Goal: Task Accomplishment & Management: Complete application form

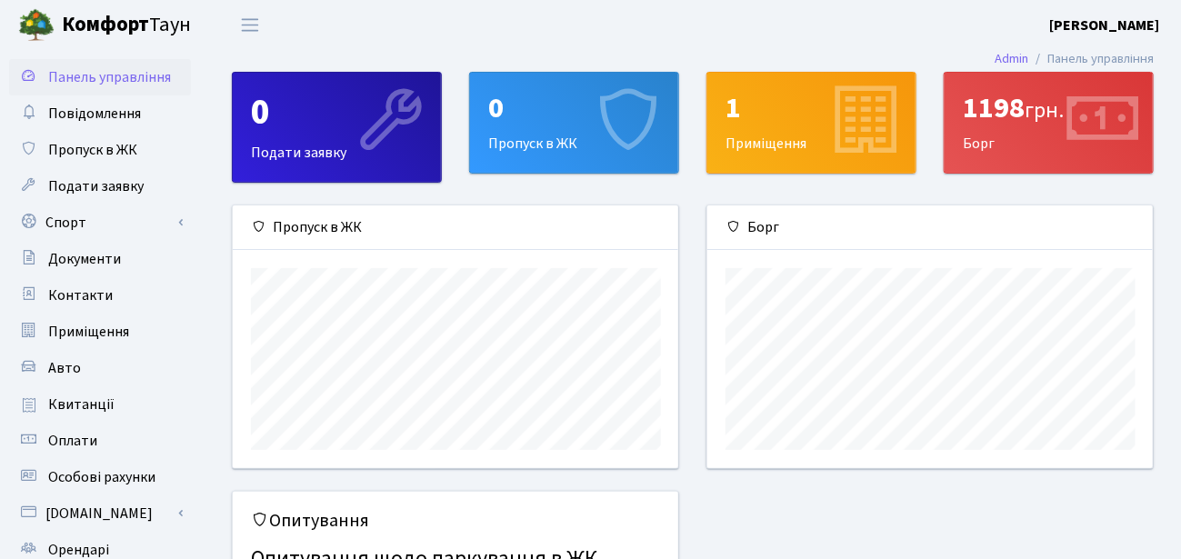
scroll to position [262, 446]
click at [550, 143] on div "0 Пропуск в ЖК" at bounding box center [574, 123] width 208 height 100
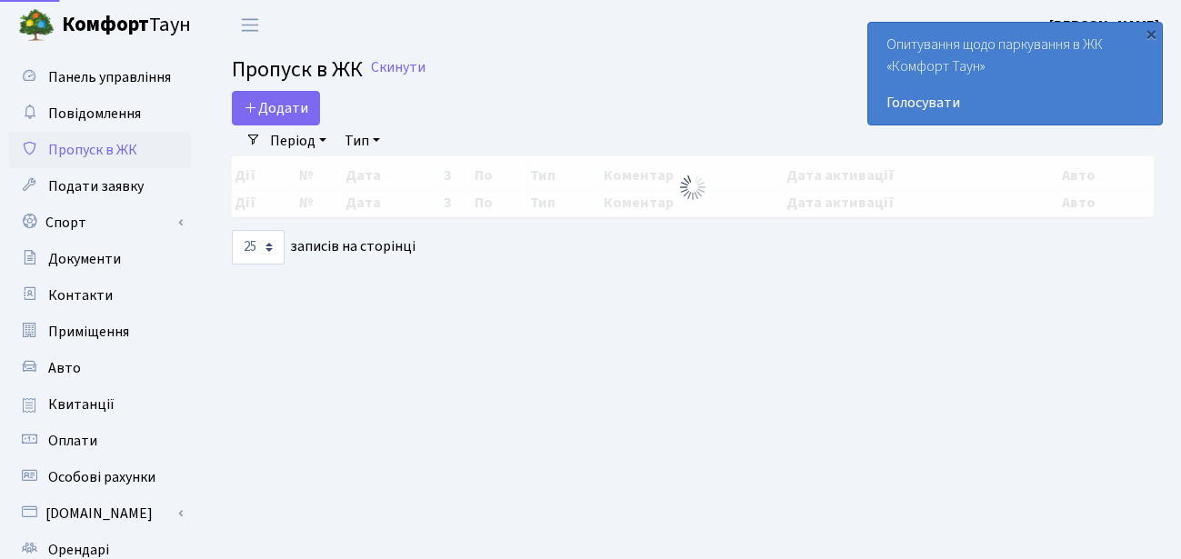
select select "25"
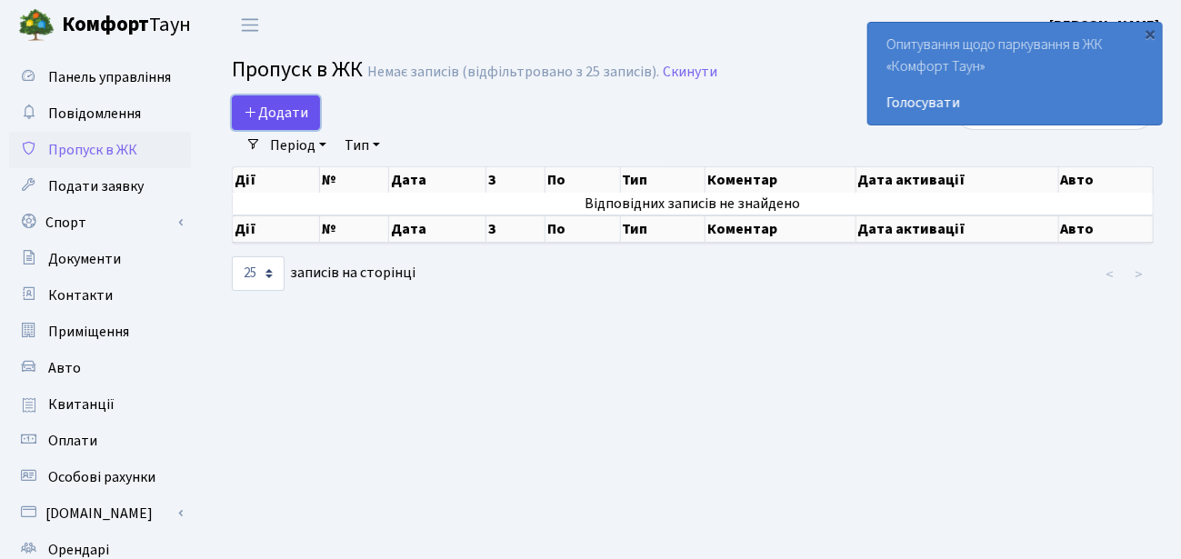
click at [280, 105] on span "Додати" at bounding box center [276, 113] width 65 height 20
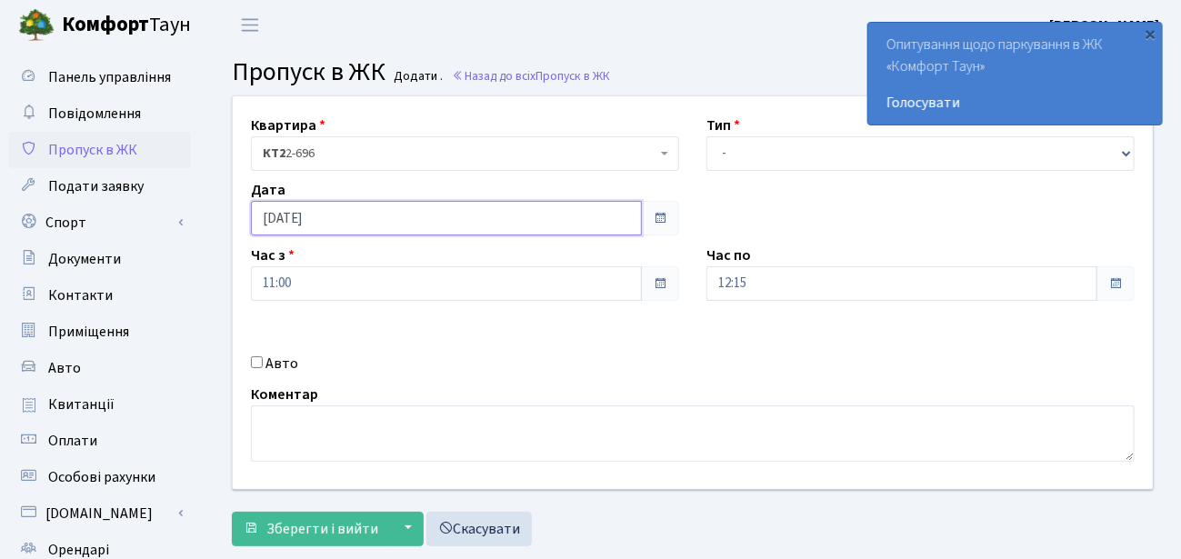
click at [430, 221] on input "[DATE]" at bounding box center [446, 218] width 391 height 35
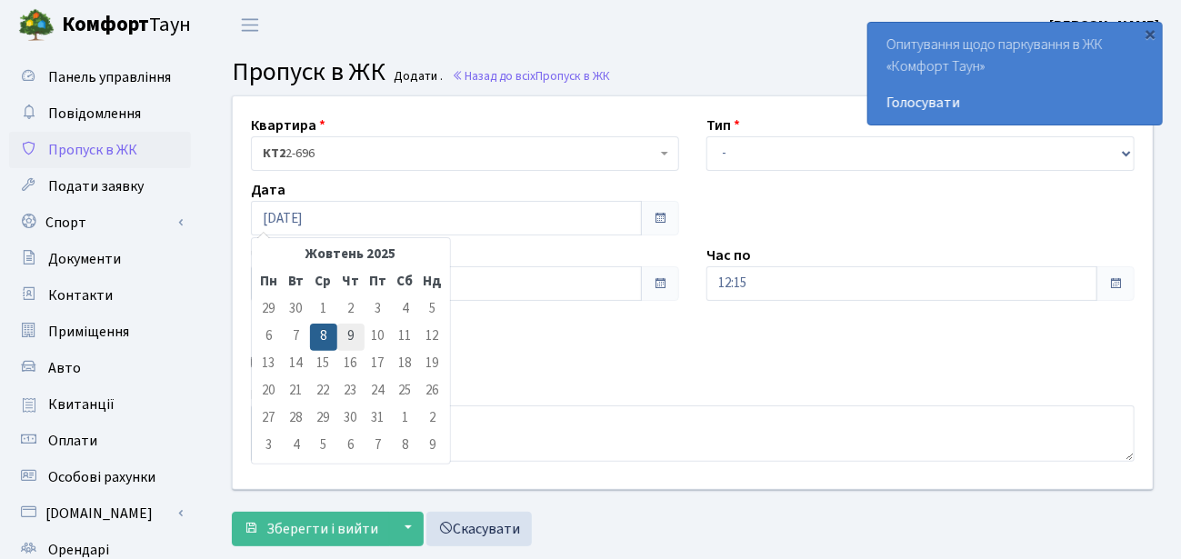
click at [354, 337] on td "9" at bounding box center [350, 337] width 27 height 27
type input "09.10.2025"
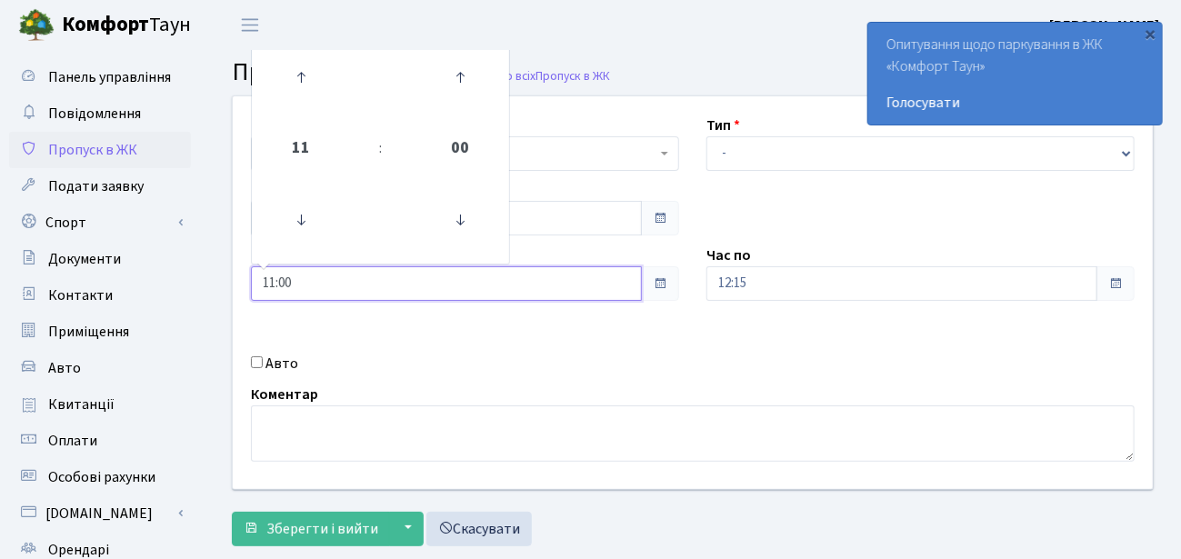
click at [334, 286] on input "11:00" at bounding box center [446, 283] width 391 height 35
click at [301, 223] on icon at bounding box center [300, 219] width 49 height 49
type input "09:00"
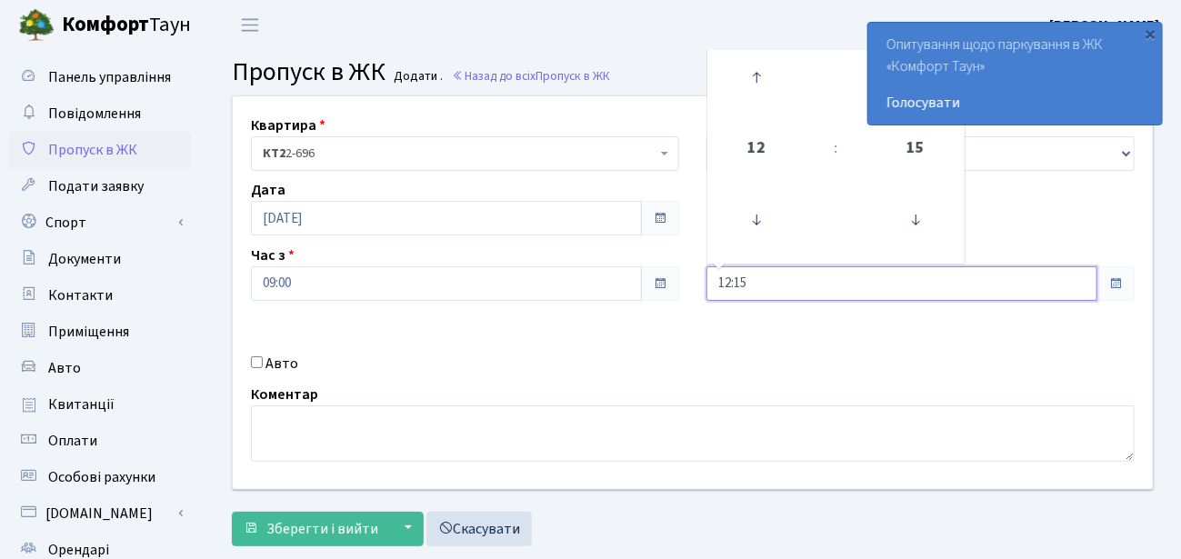
click at [759, 288] on input "12:15" at bounding box center [901, 283] width 391 height 35
click at [756, 79] on icon at bounding box center [756, 77] width 49 height 49
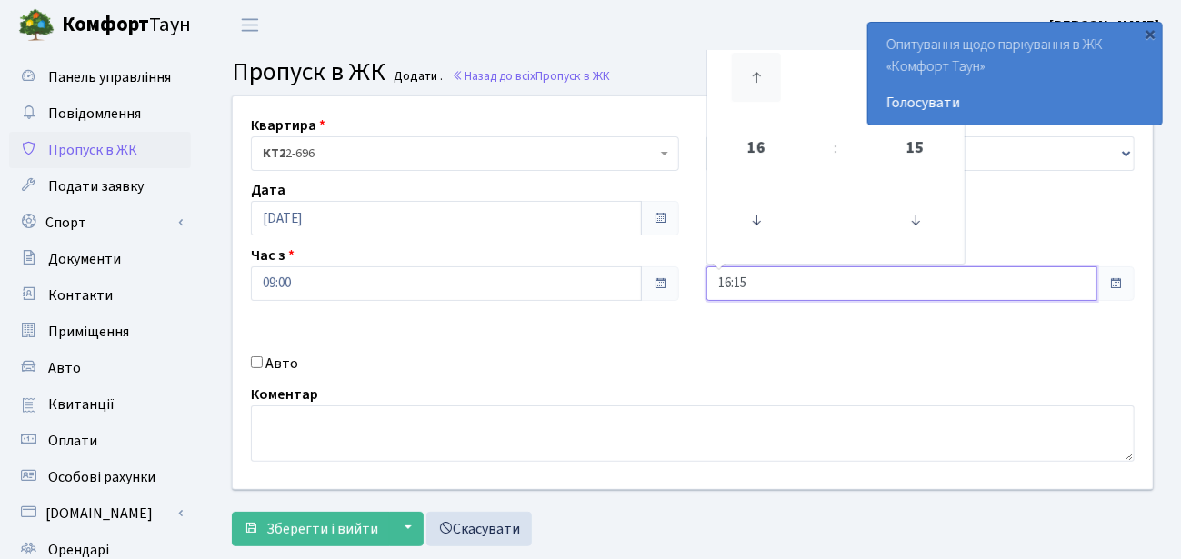
click at [756, 79] on icon at bounding box center [756, 77] width 49 height 49
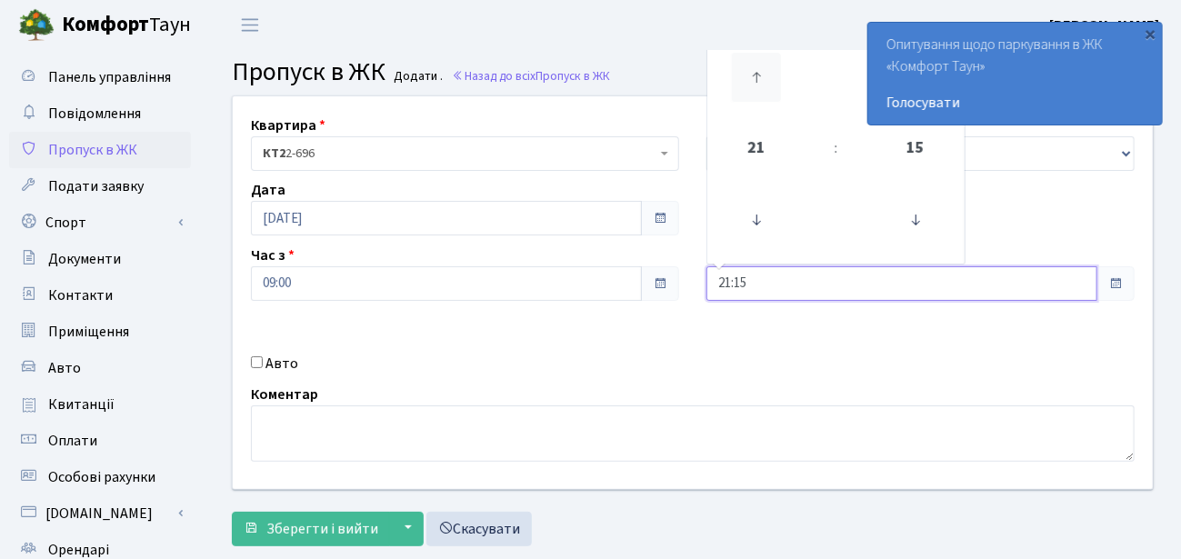
click at [756, 79] on icon at bounding box center [756, 77] width 49 height 49
click at [754, 220] on icon at bounding box center [756, 219] width 49 height 49
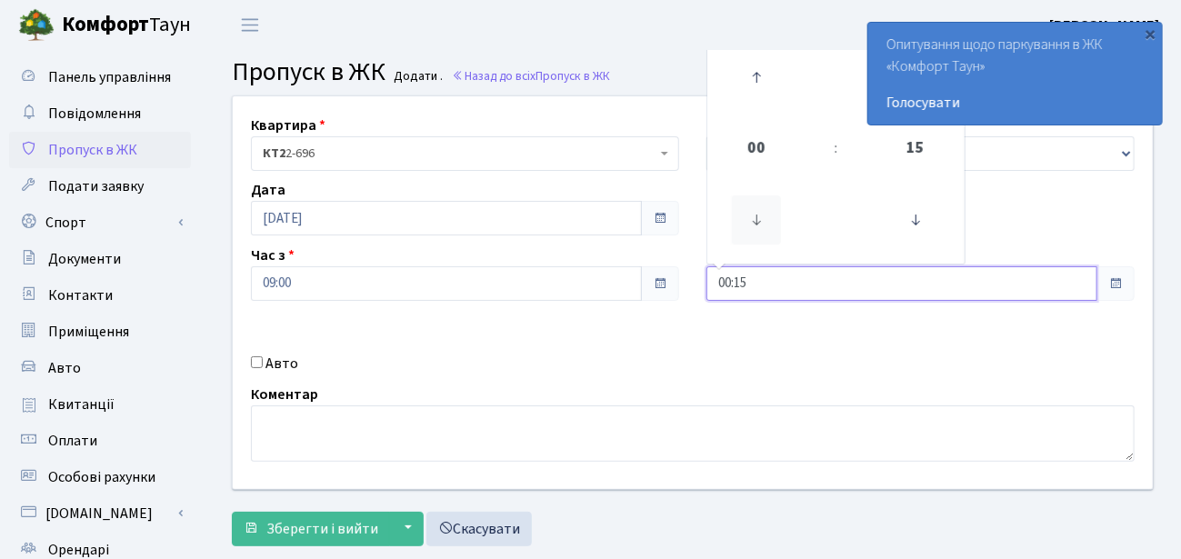
click at [754, 220] on icon at bounding box center [756, 219] width 49 height 49
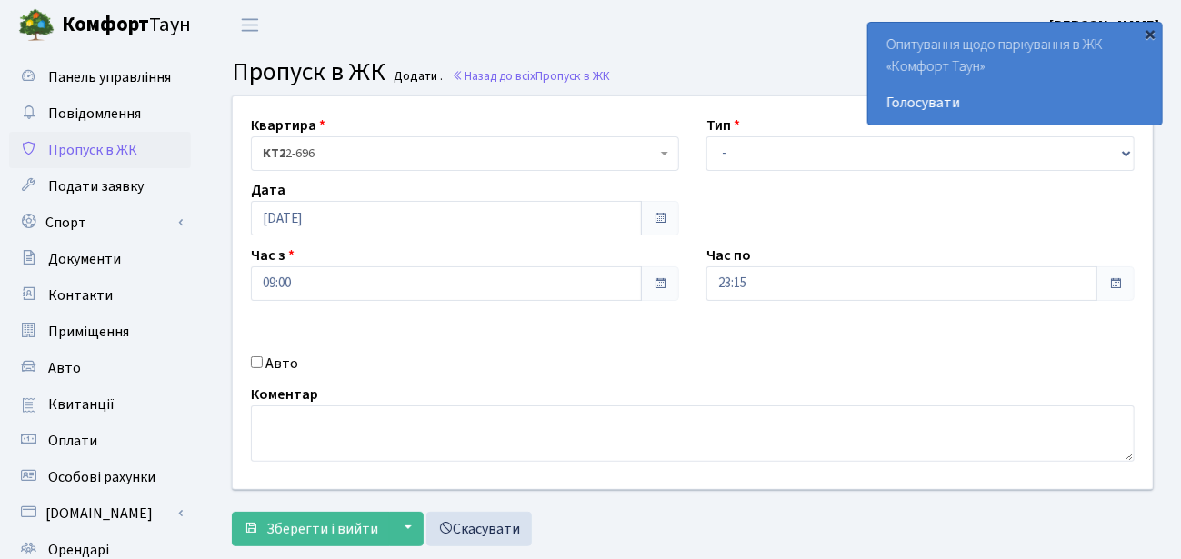
click at [1154, 35] on div "×" at bounding box center [1151, 34] width 18 height 18
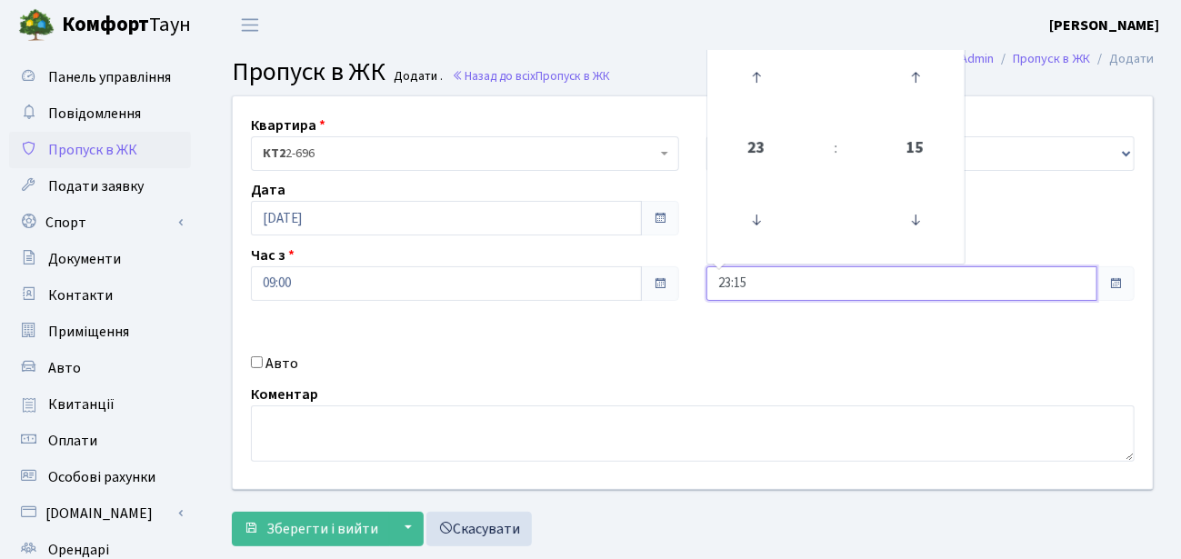
click at [768, 281] on input "23:15" at bounding box center [901, 283] width 391 height 35
click at [914, 81] on icon at bounding box center [915, 77] width 49 height 49
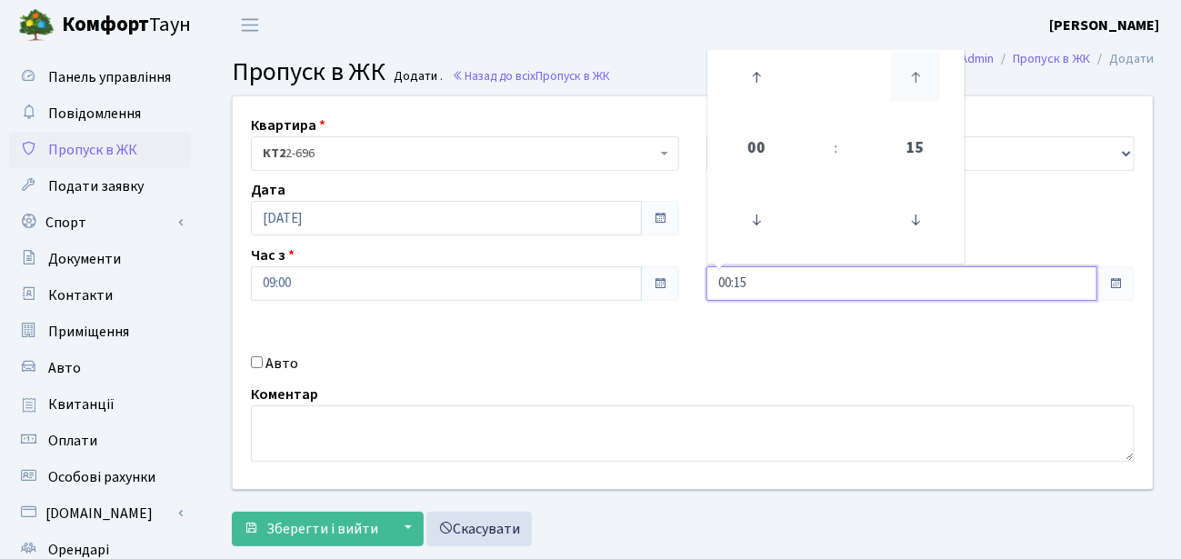
click at [914, 81] on icon at bounding box center [915, 77] width 49 height 49
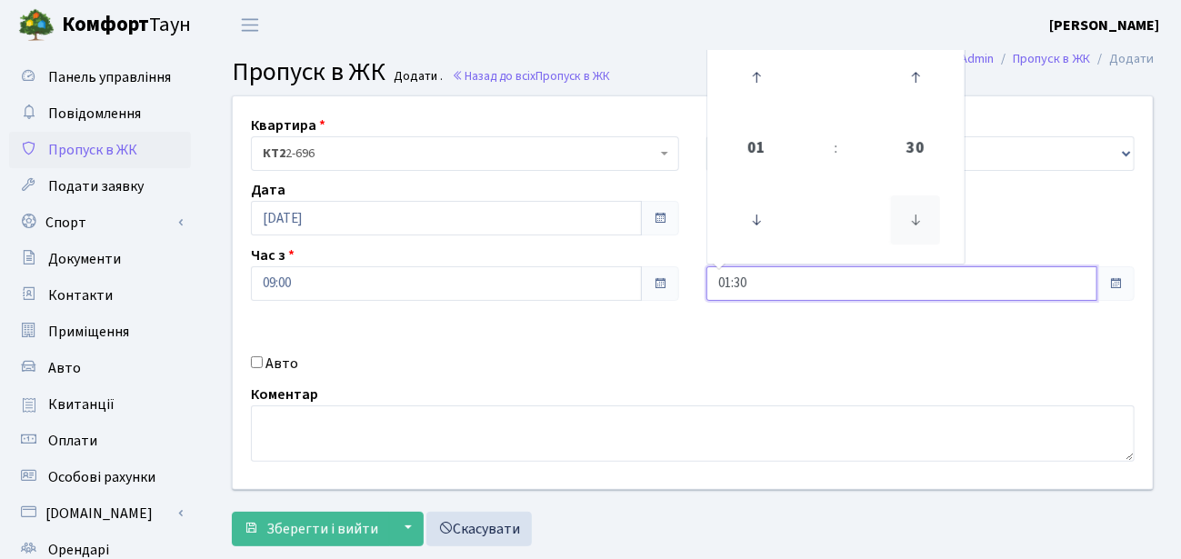
click at [913, 219] on icon at bounding box center [915, 219] width 49 height 49
click at [756, 222] on icon at bounding box center [756, 219] width 49 height 49
type input "23:45"
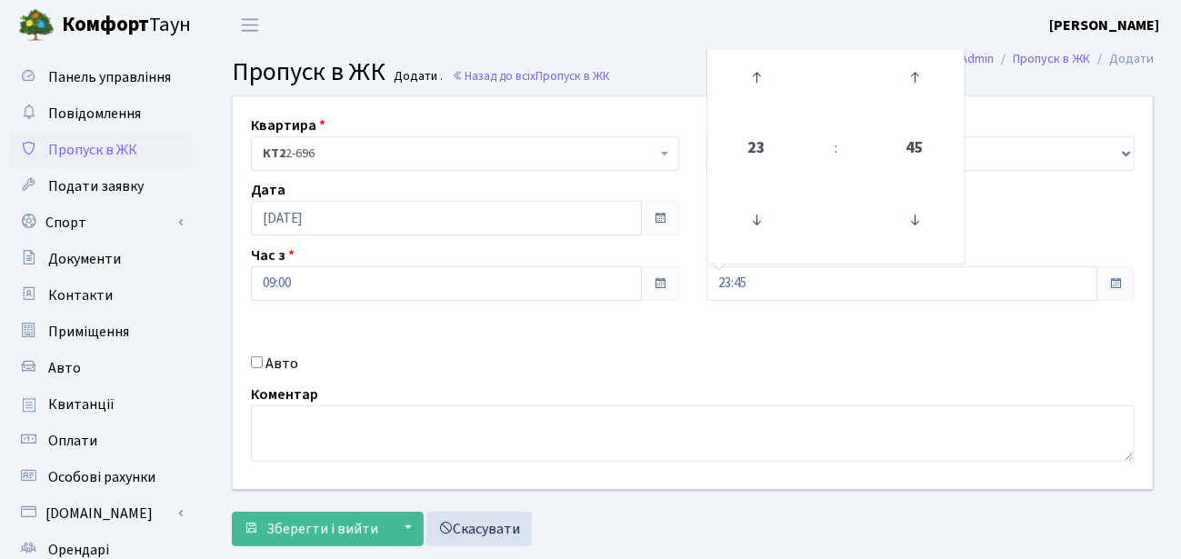
click at [815, 341] on div "Квартира <b>КТ2</b>&nbsp;&nbsp;&nbsp;2-696 КТ2 2-696 Тип - Доставка Таксі Гості…" at bounding box center [692, 292] width 947 height 393
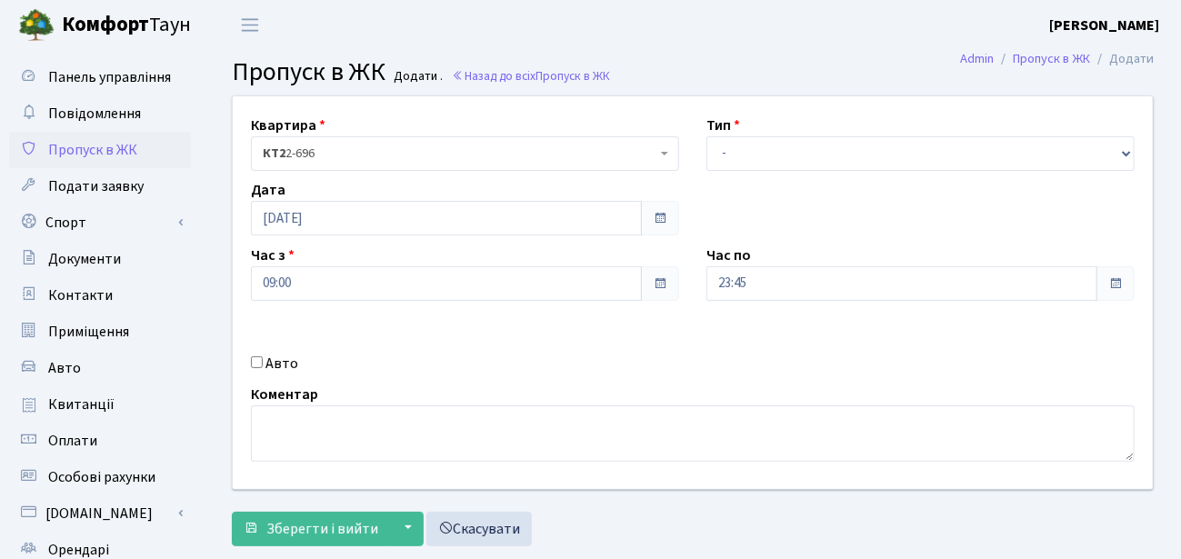
click at [255, 359] on input "Авто" at bounding box center [257, 362] width 12 height 12
checkbox input "true"
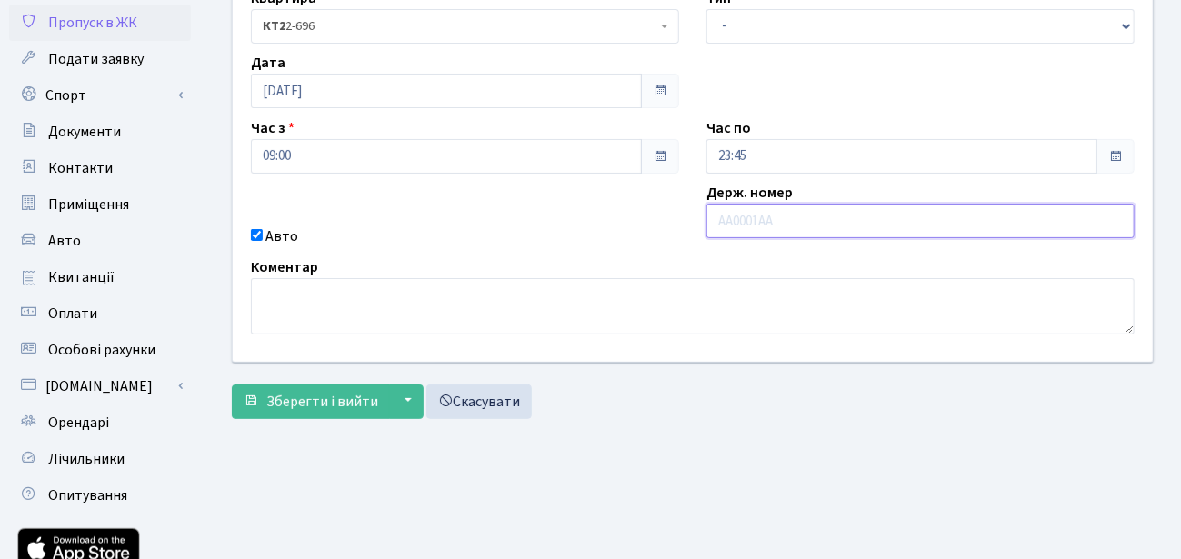
scroll to position [145, 0]
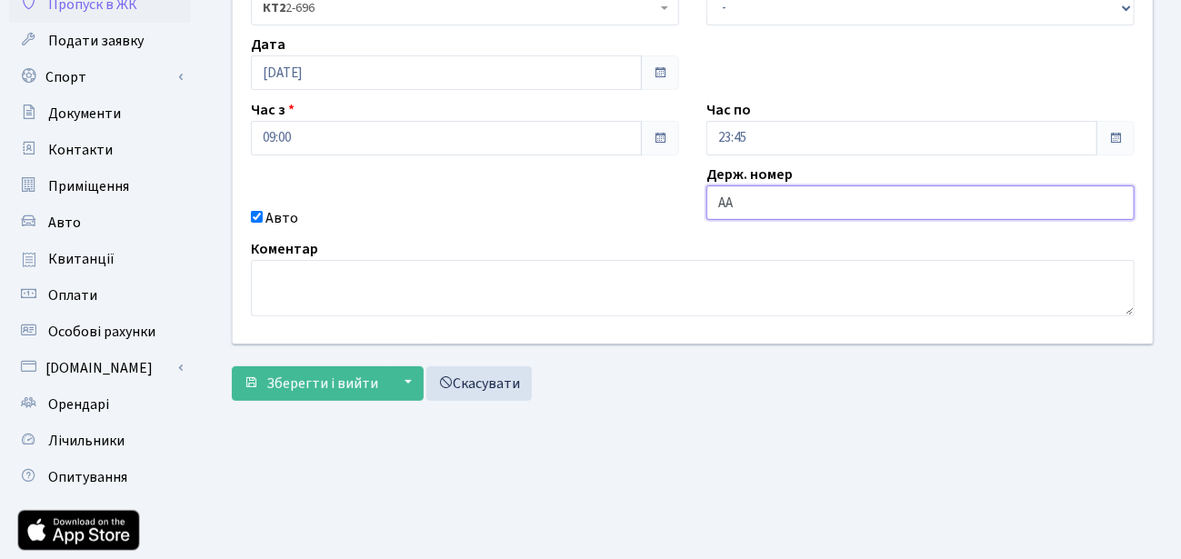
type input "A"
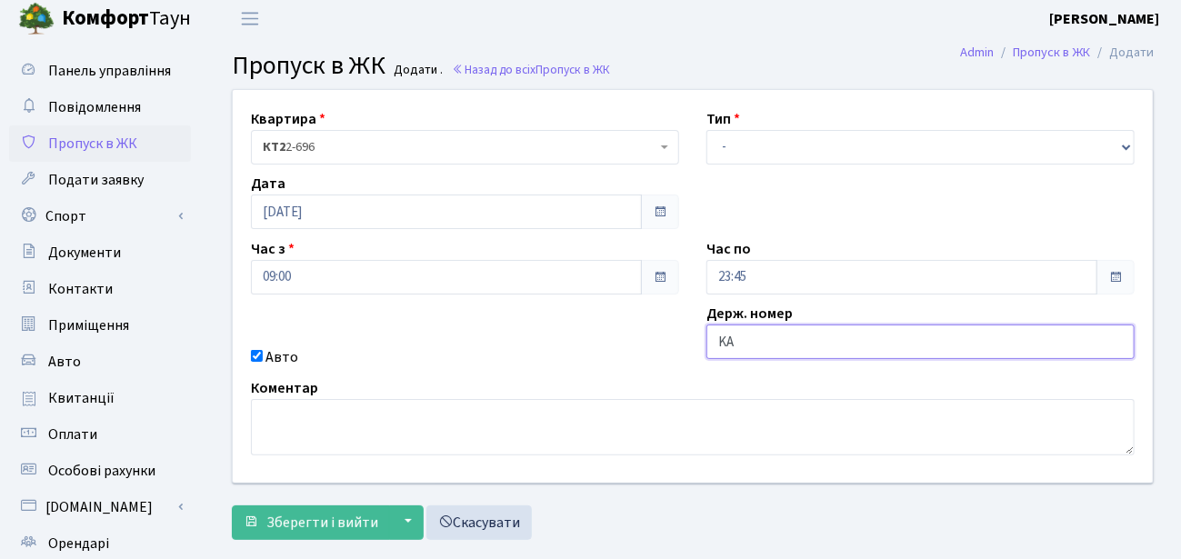
scroll to position [0, 0]
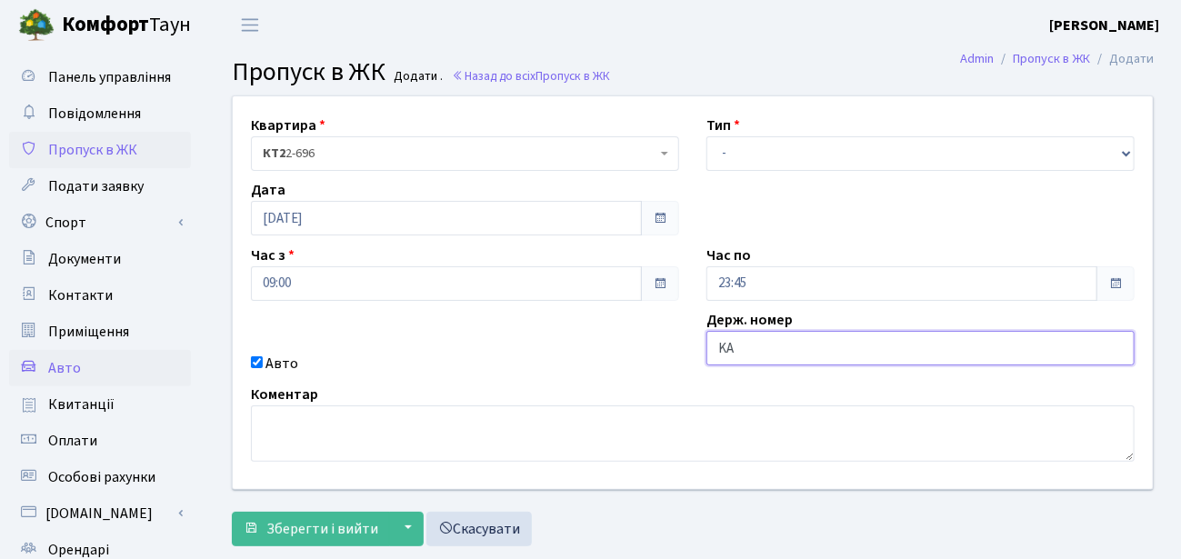
type input "KA"
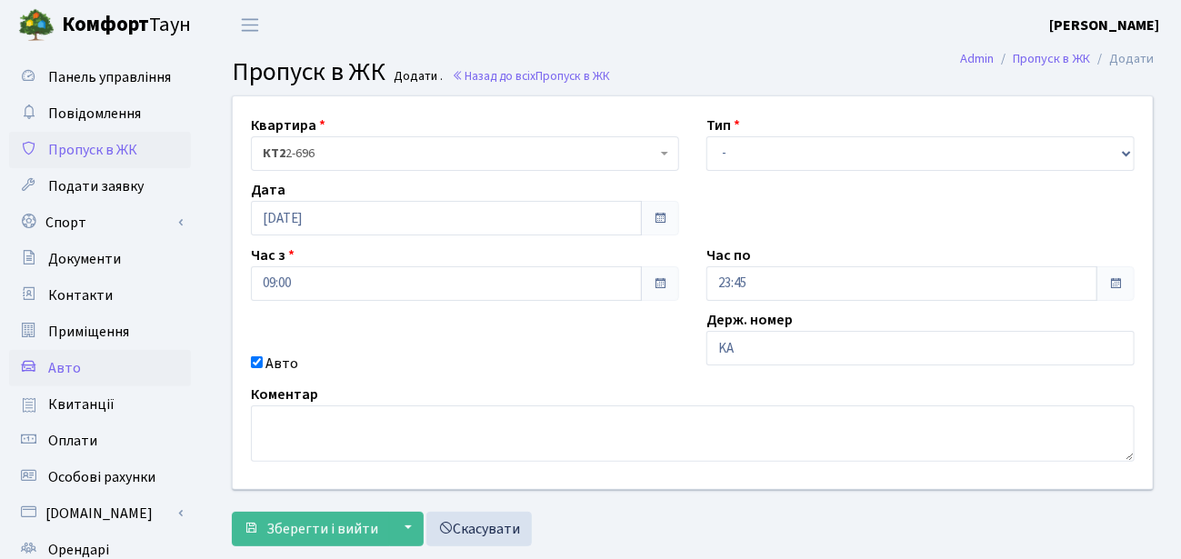
click at [45, 372] on link "Авто" at bounding box center [100, 368] width 182 height 36
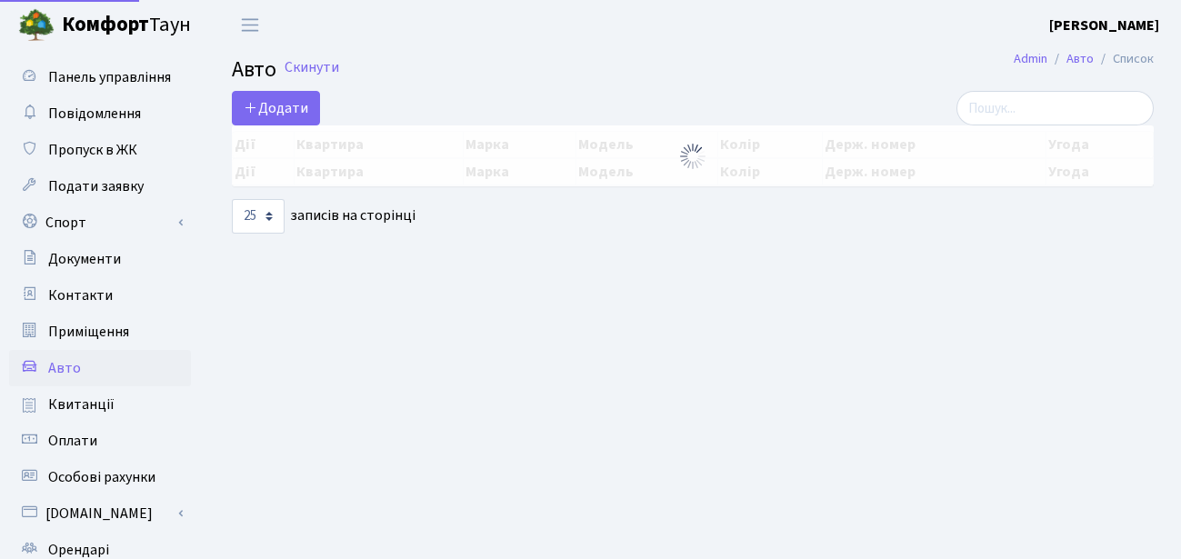
select select "25"
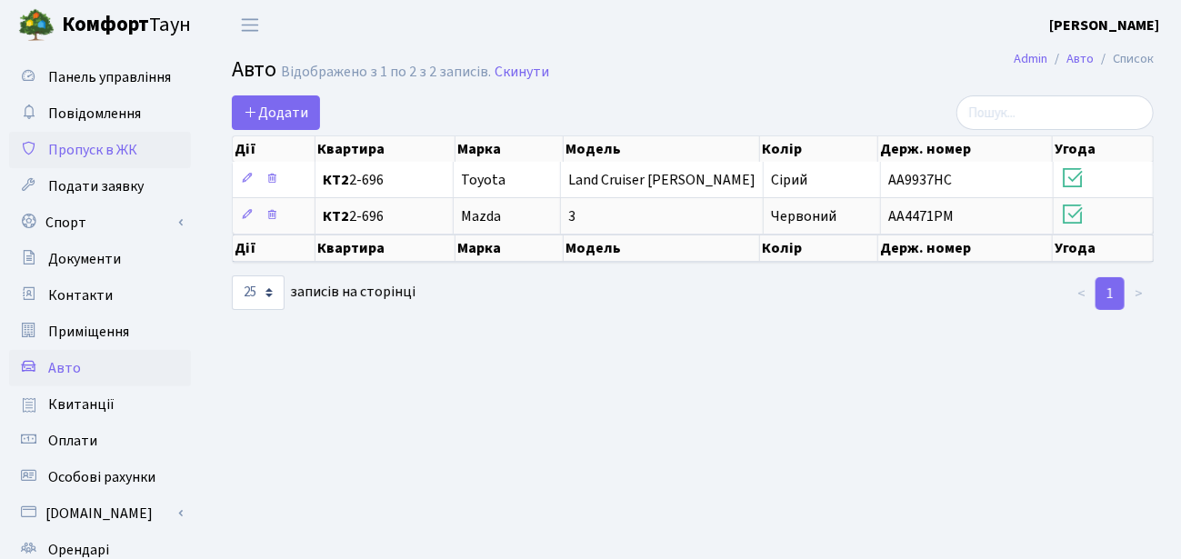
click at [96, 152] on span "Пропуск в ЖК" at bounding box center [92, 150] width 89 height 20
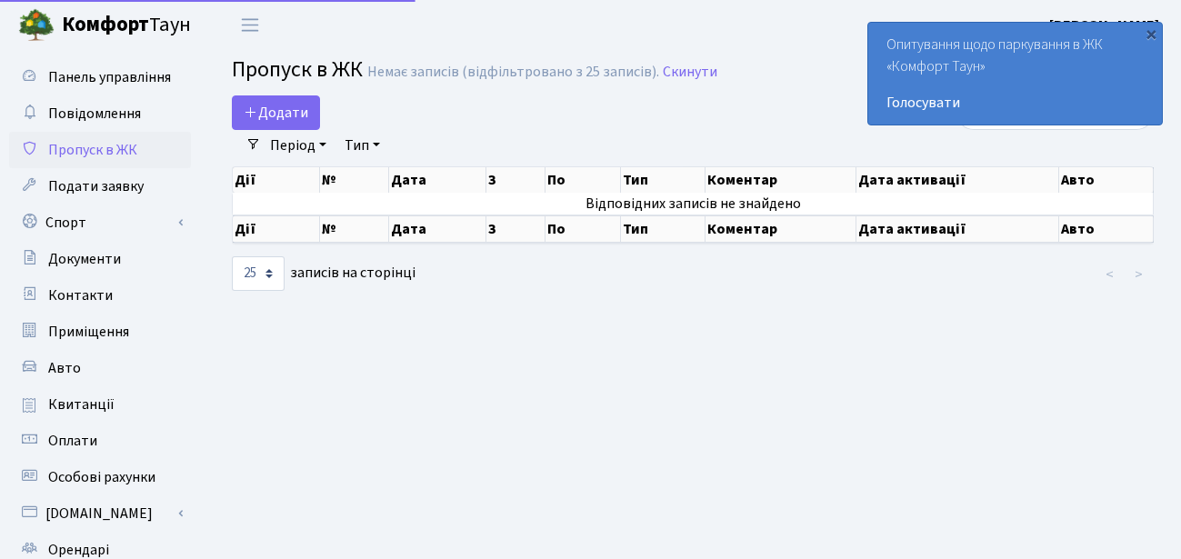
select select "25"
click at [282, 107] on span "Додати" at bounding box center [276, 113] width 65 height 20
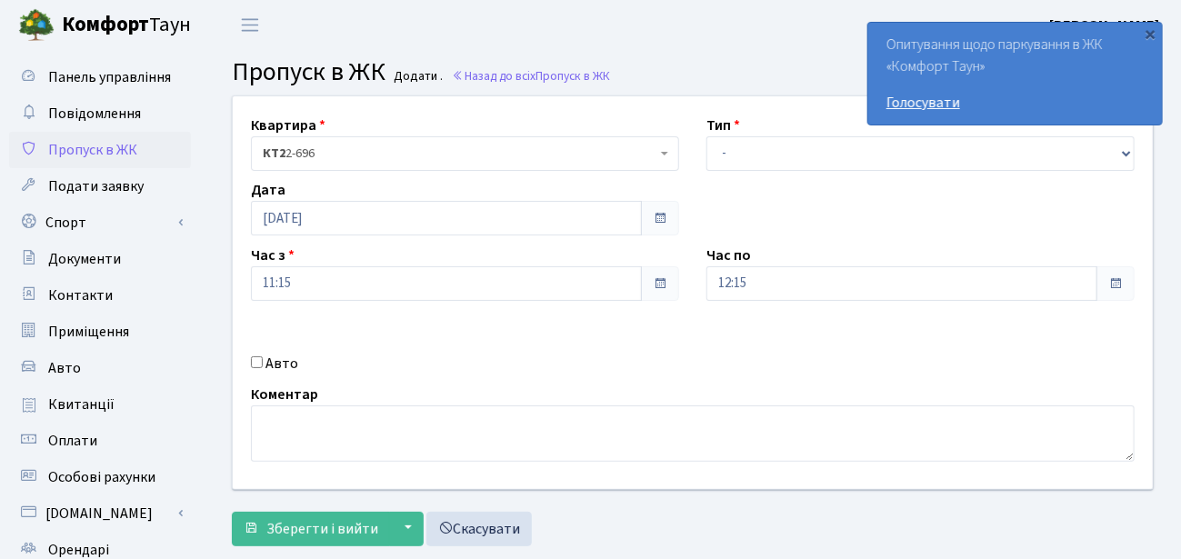
click at [940, 102] on link "Голосувати" at bounding box center [1014, 103] width 257 height 22
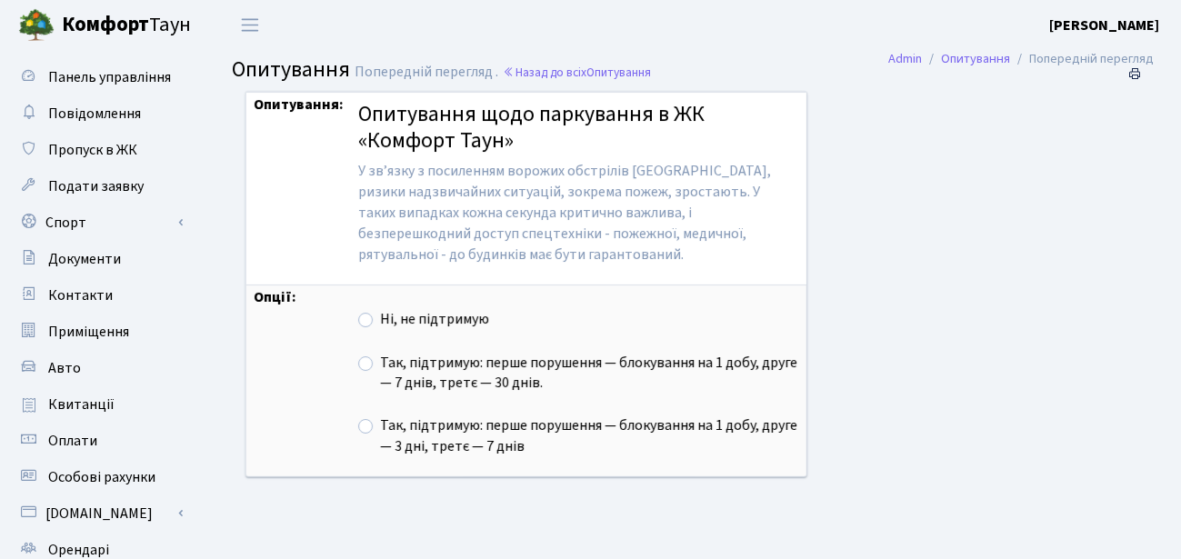
click at [877, 228] on div "Опитування: Опитування щодо паркування в ЖК «Комфорт Таун» У звʼязку з посиленн…" at bounding box center [674, 295] width 884 height 409
click at [109, 152] on span "Пропуск в ЖК" at bounding box center [92, 150] width 89 height 20
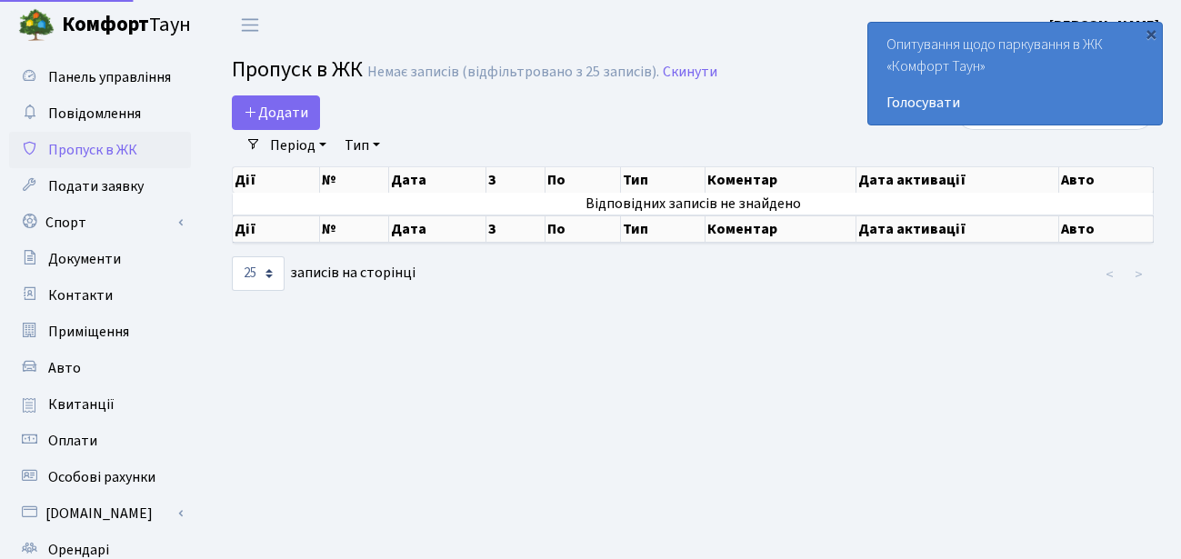
select select "25"
click at [265, 118] on span "Додати" at bounding box center [276, 113] width 65 height 20
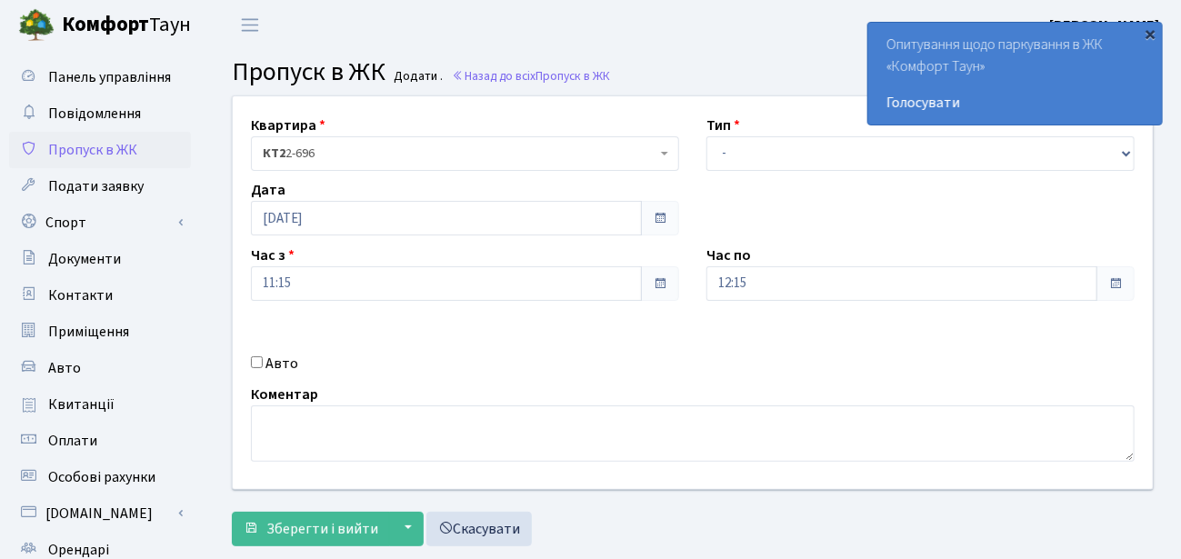
click at [1151, 34] on div "×" at bounding box center [1151, 34] width 18 height 18
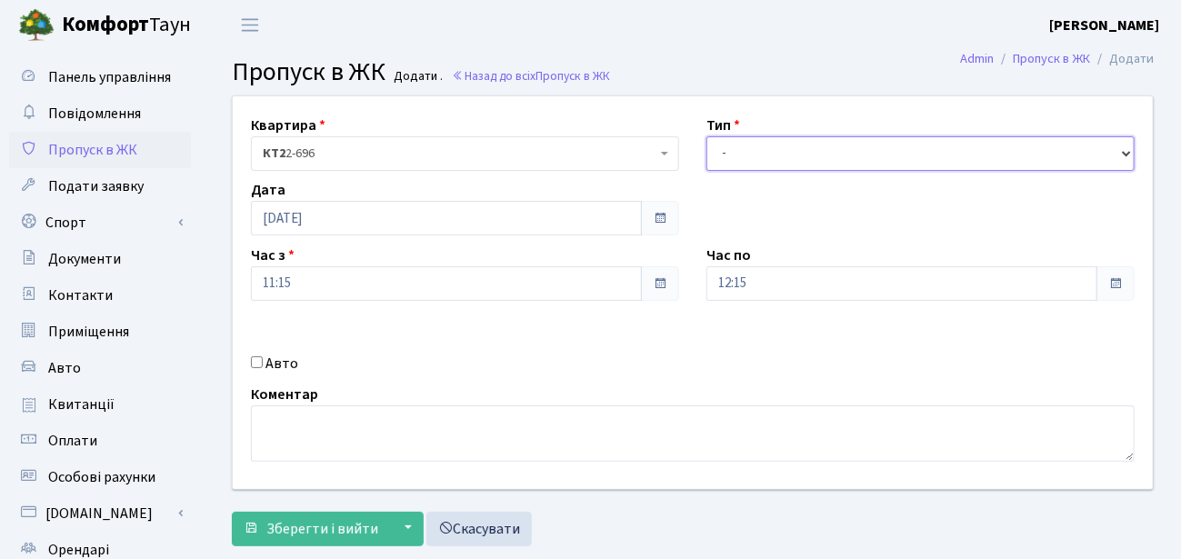
click at [1126, 149] on select "- Доставка Таксі Гості Сервіс" at bounding box center [920, 153] width 428 height 35
select select "18"
click at [706, 136] on select "- Доставка Таксі Гості Сервіс" at bounding box center [920, 153] width 428 height 35
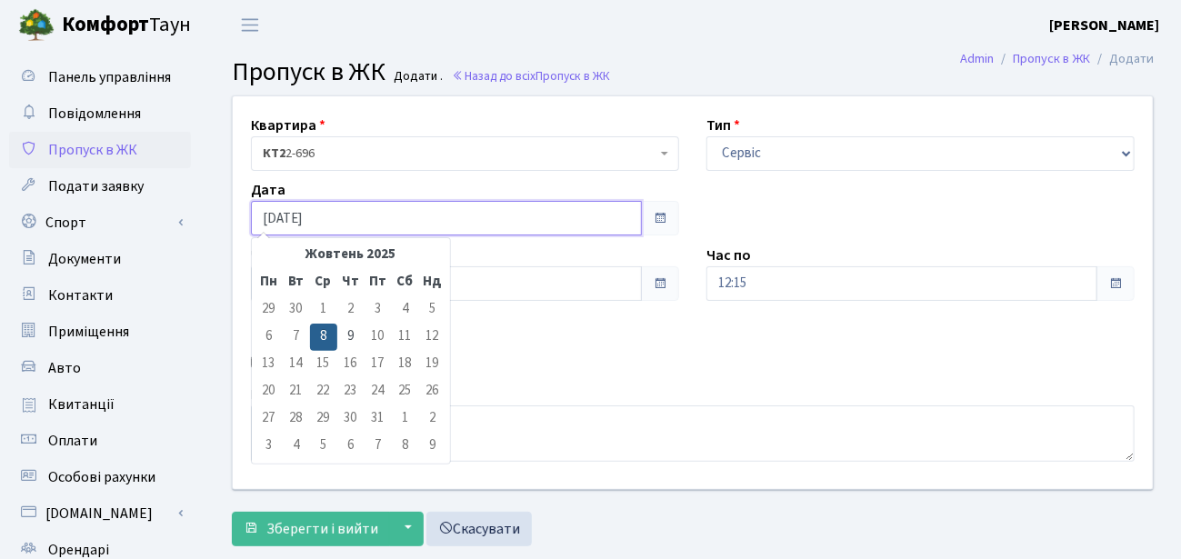
click at [511, 222] on input "08.10.2025" at bounding box center [446, 218] width 391 height 35
click at [345, 334] on td "9" at bounding box center [350, 337] width 27 height 27
type input "09.10.2025"
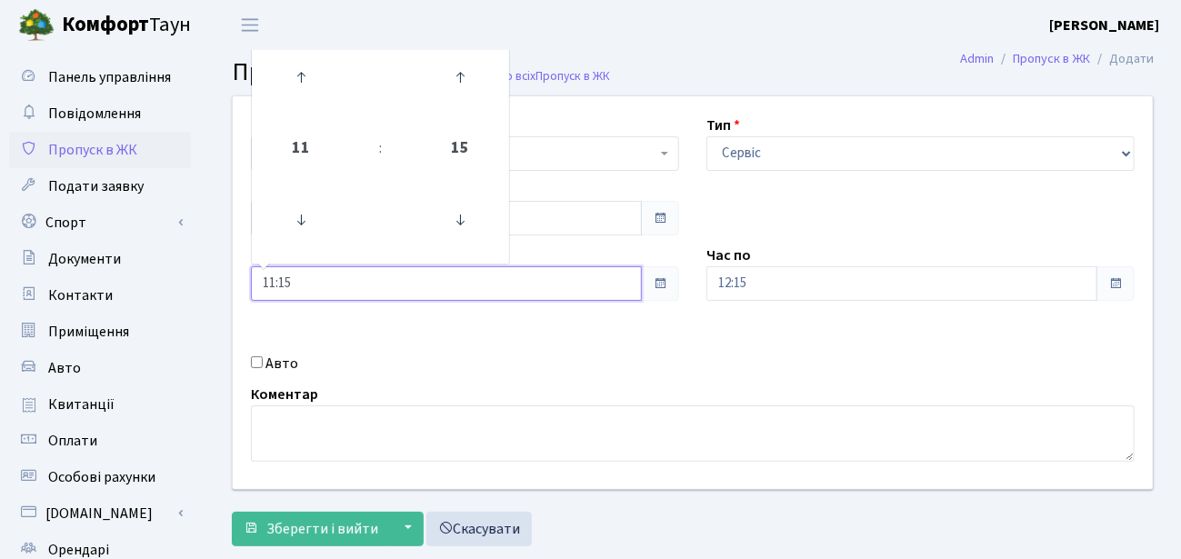
click at [323, 286] on input "11:15" at bounding box center [446, 283] width 391 height 35
click at [304, 225] on icon at bounding box center [300, 219] width 49 height 49
click at [457, 225] on icon at bounding box center [459, 219] width 49 height 49
type input "09:00"
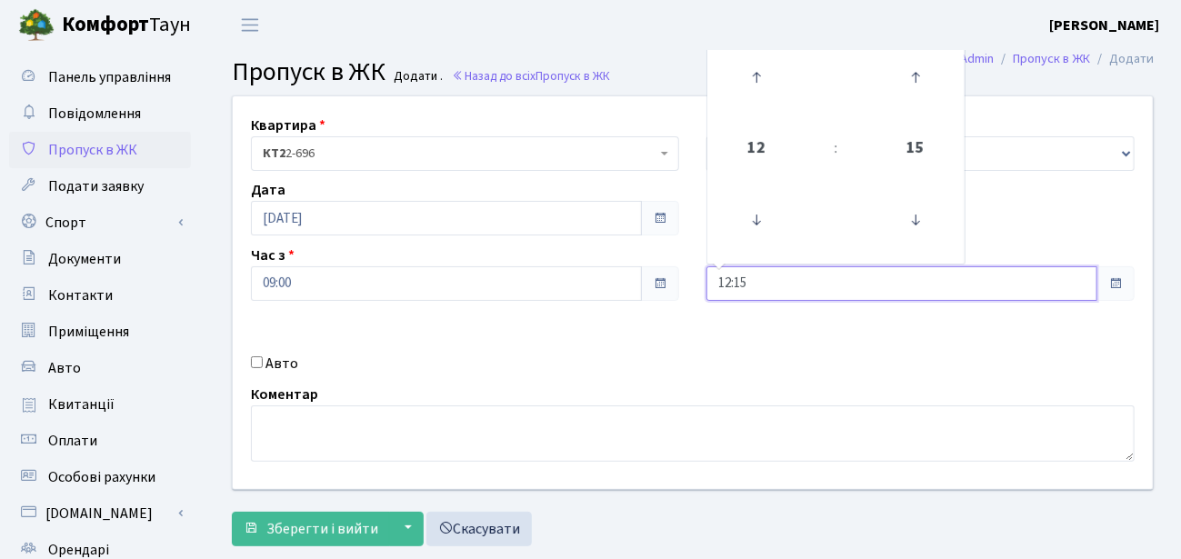
click at [799, 287] on input "12:15" at bounding box center [901, 283] width 391 height 35
click at [756, 84] on icon at bounding box center [756, 77] width 49 height 49
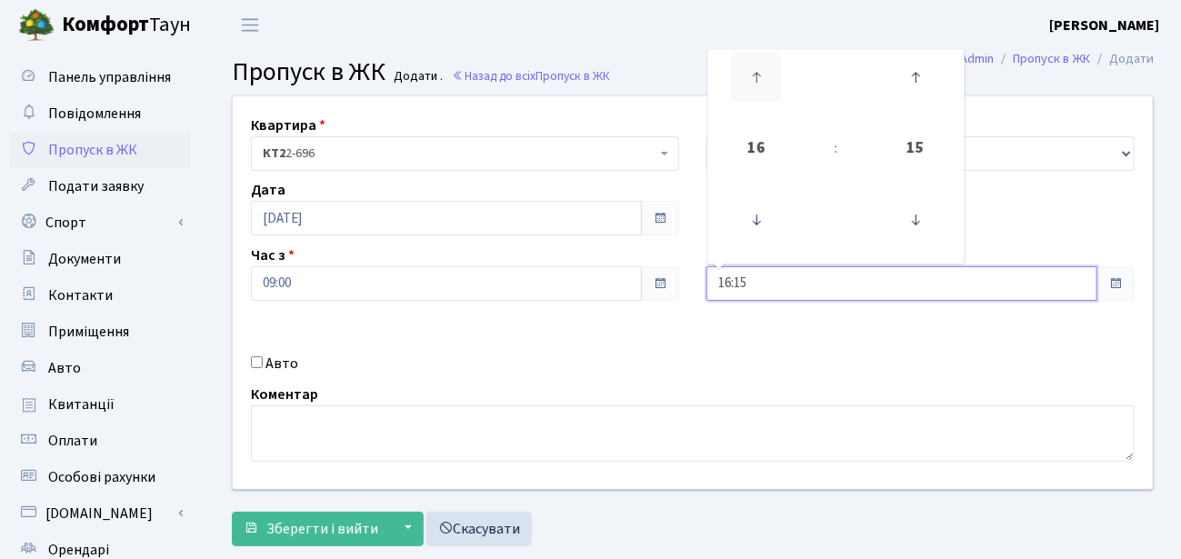
click at [756, 84] on icon at bounding box center [756, 77] width 49 height 49
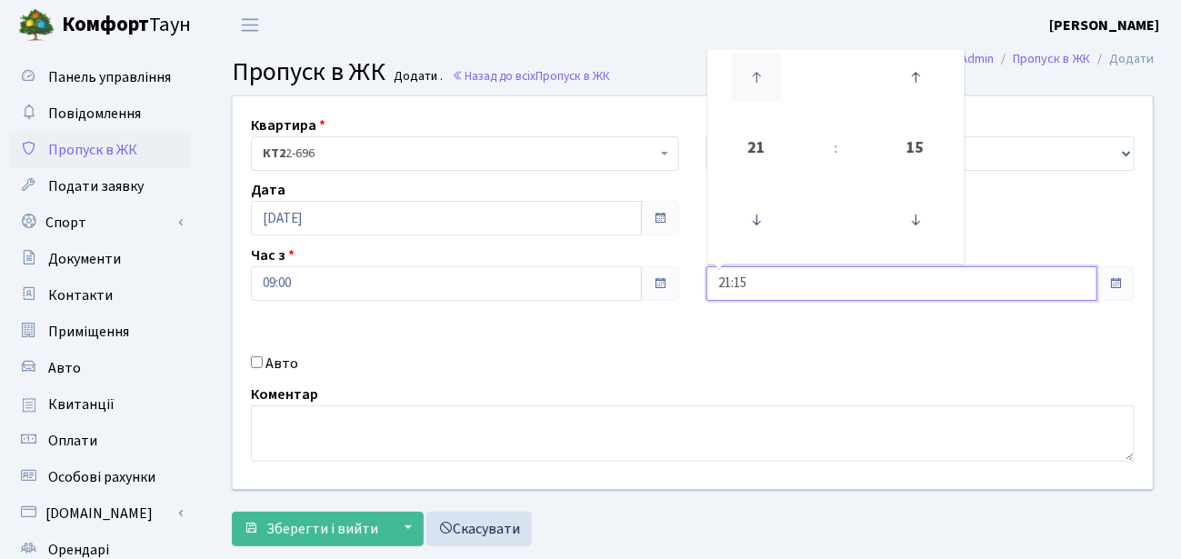
click at [756, 84] on icon at bounding box center [756, 77] width 49 height 49
click at [916, 83] on icon at bounding box center [915, 77] width 49 height 49
type input "23:45"
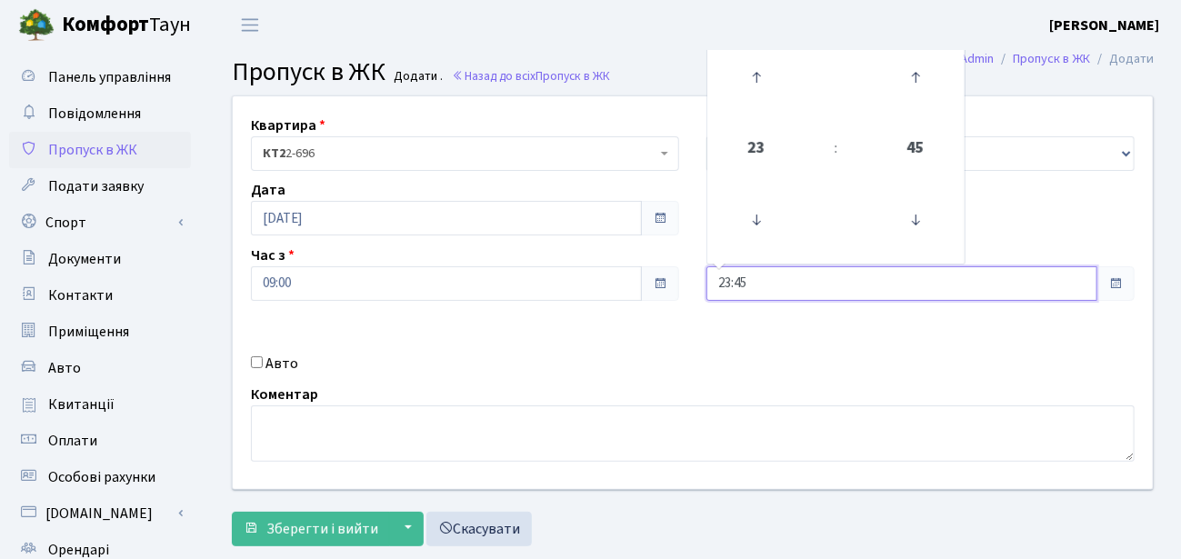
click at [929, 282] on input "23:45" at bounding box center [901, 283] width 391 height 35
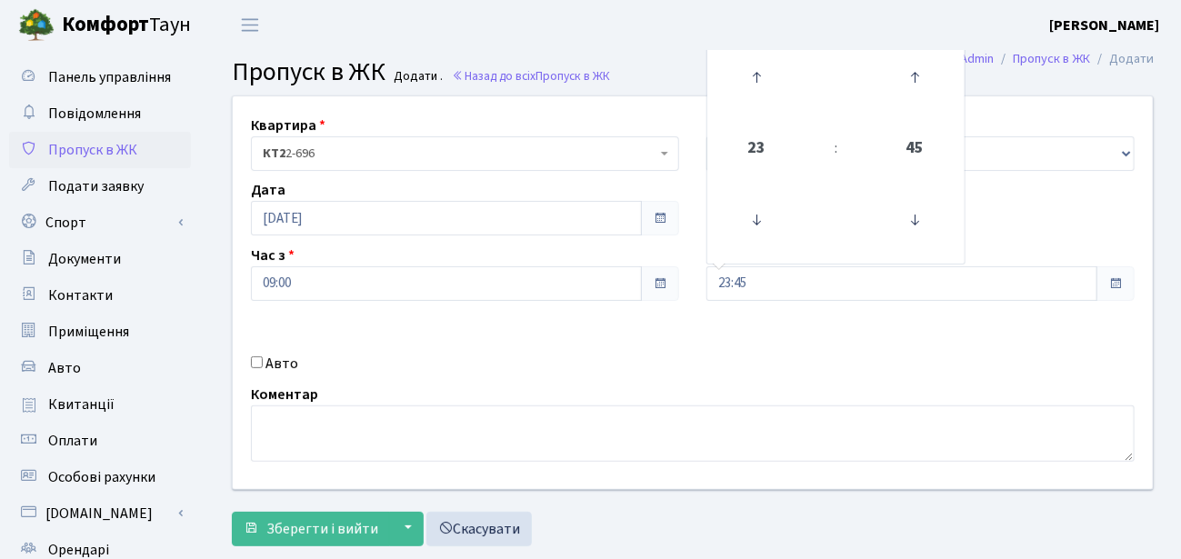
click at [864, 347] on div "Квартира <b>КТ2</b>&nbsp;&nbsp;&nbsp;2-696 КТ2 2-696 Тип - Доставка Таксі Гості…" at bounding box center [692, 292] width 947 height 393
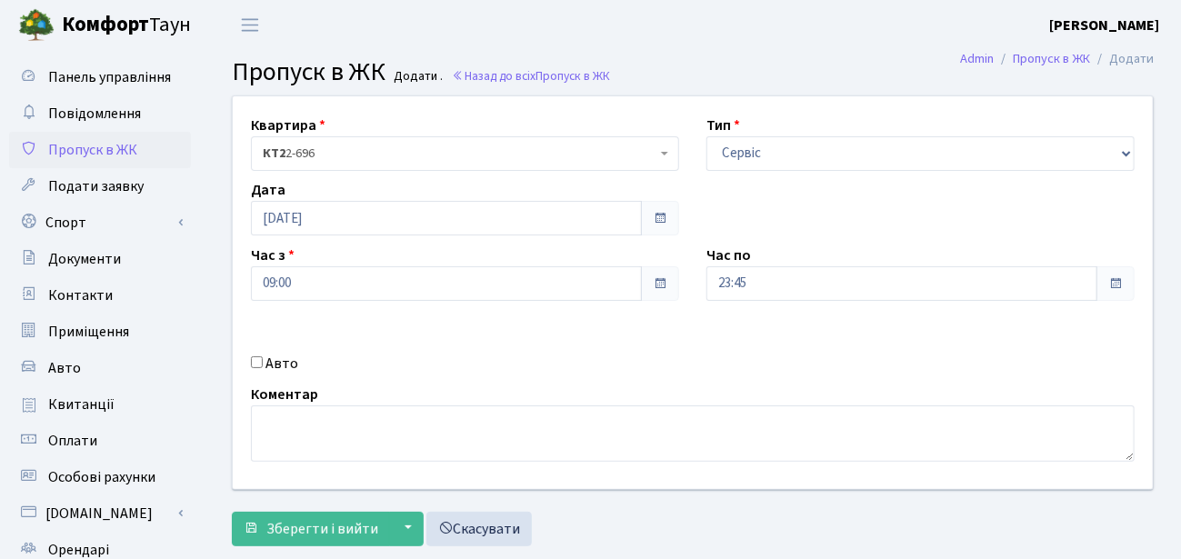
click at [260, 364] on input "Авто" at bounding box center [257, 362] width 12 height 12
checkbox input "true"
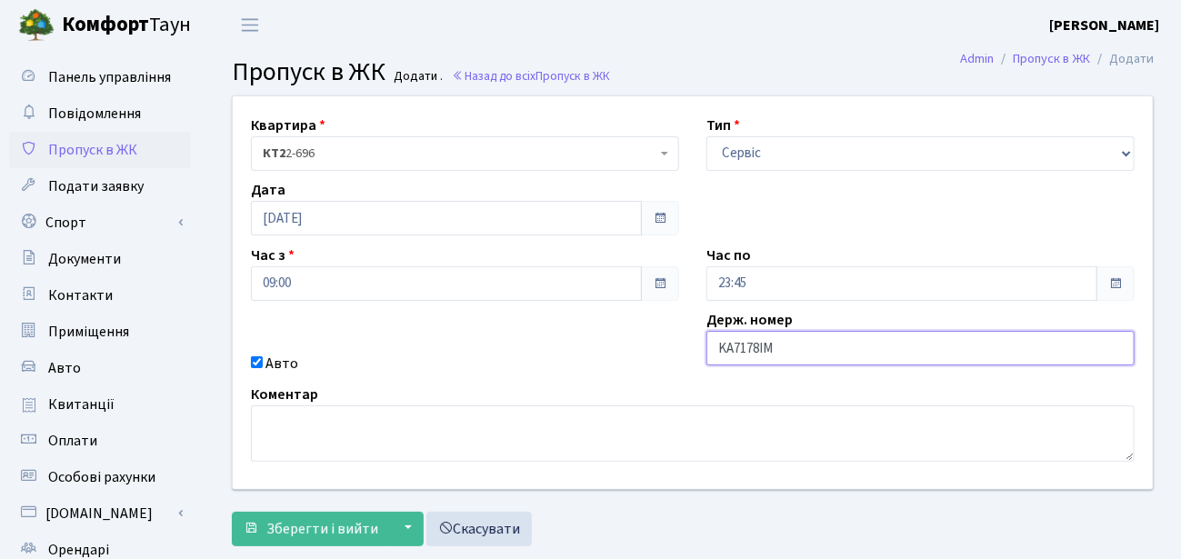
type input "KA7178IM"
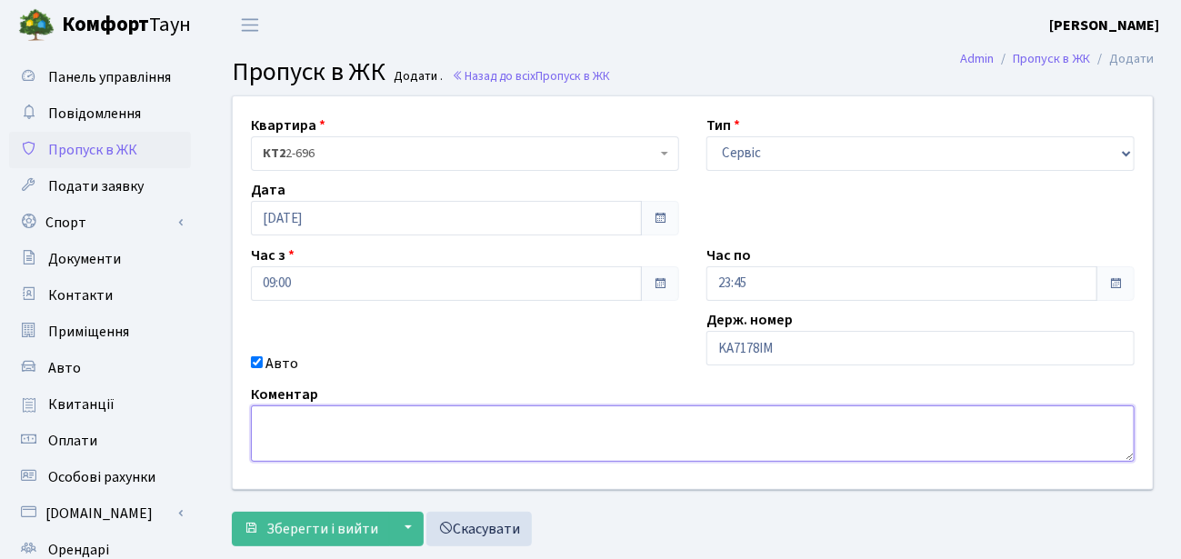
click at [269, 422] on textarea at bounding box center [693, 433] width 884 height 56
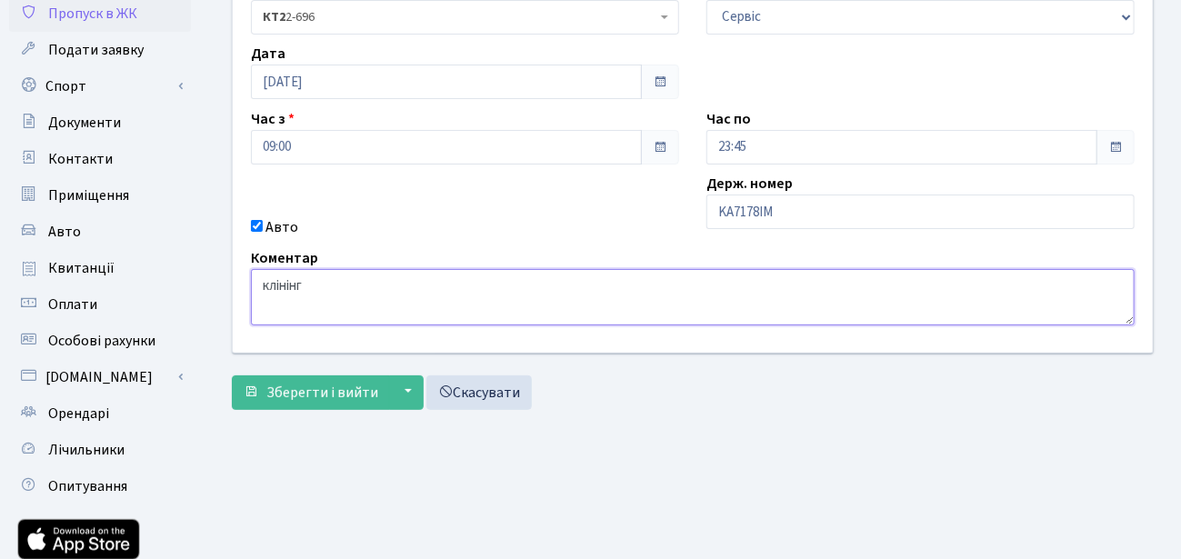
scroll to position [145, 0]
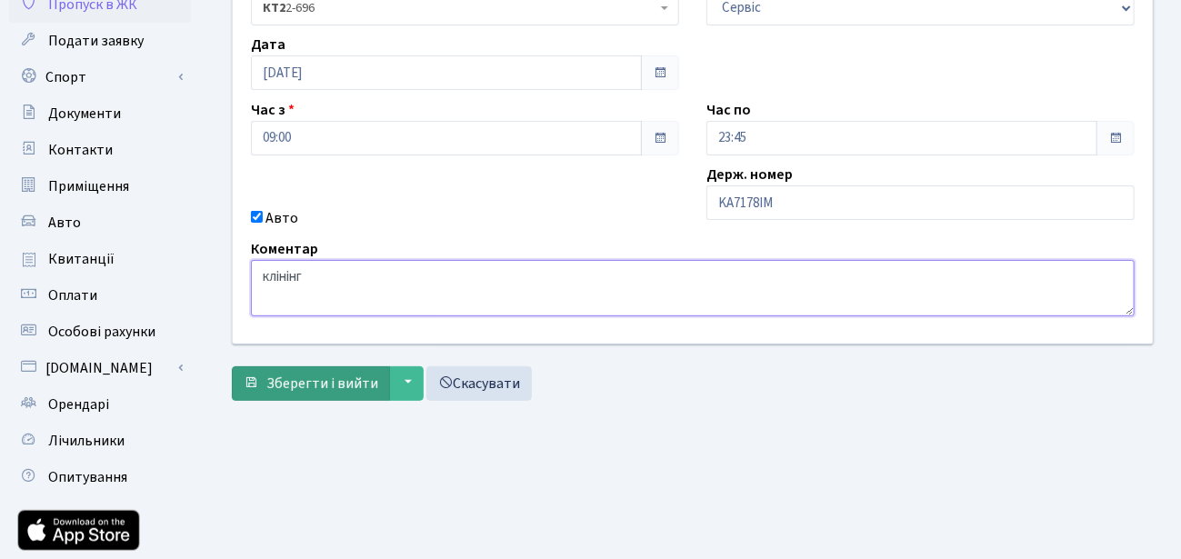
type textarea "клінінг"
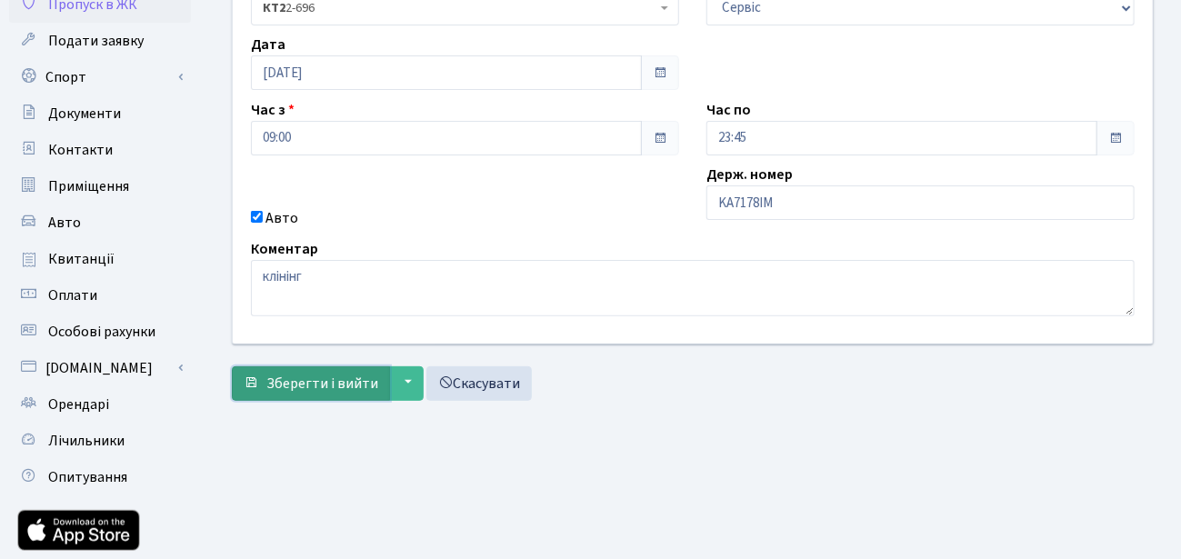
click at [331, 379] on span "Зберегти і вийти" at bounding box center [322, 384] width 112 height 20
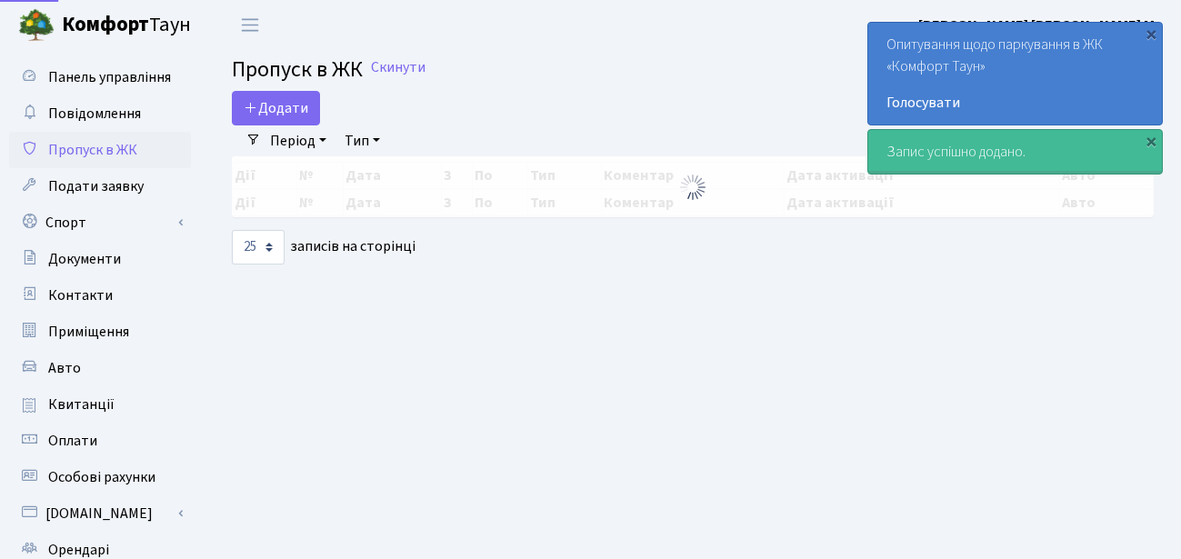
select select "25"
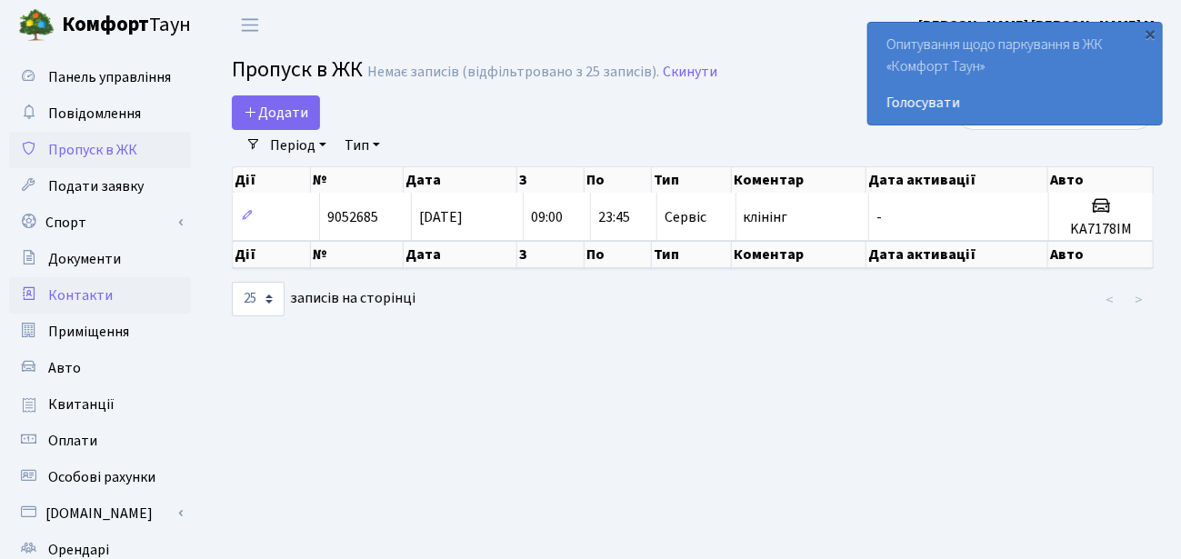
click at [81, 298] on span "Контакти" at bounding box center [80, 295] width 65 height 20
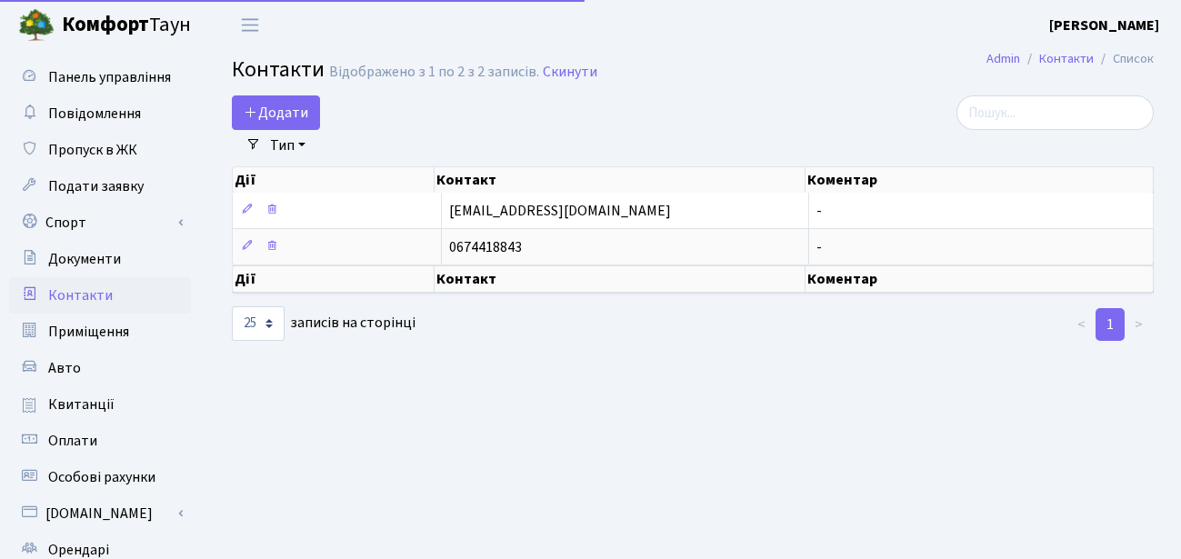
select select "25"
click at [87, 81] on span "Панель управління" at bounding box center [109, 77] width 123 height 20
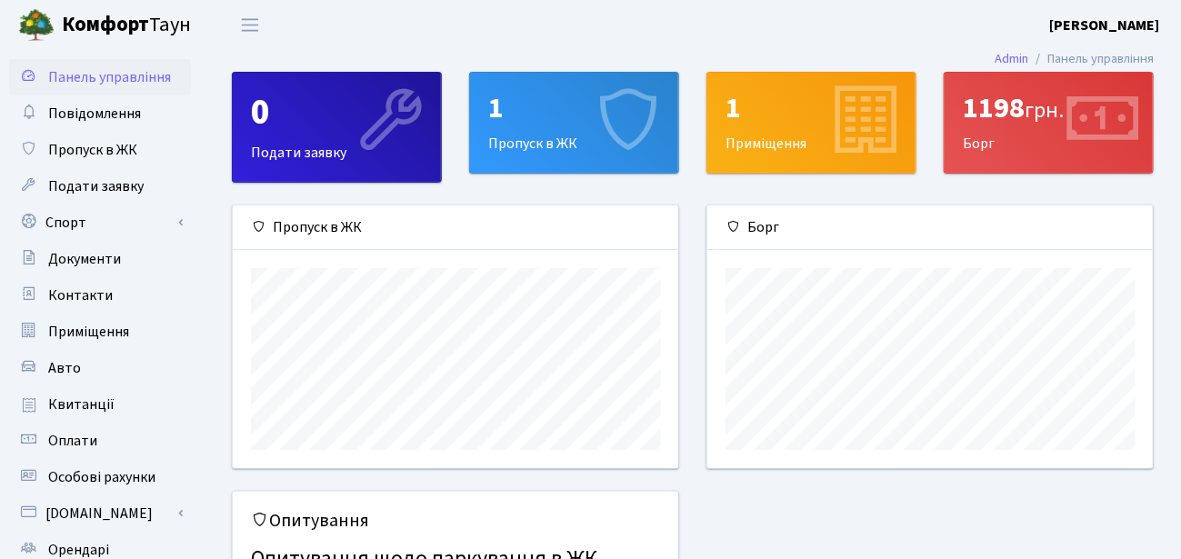
scroll to position [262, 446]
click at [205, 335] on div "0 Подати заявку 1 Пропуск в ЖК 1 Приміщення 1198 грн. [GEOGRAPHIC_DATA] Пропуск…" at bounding box center [693, 388] width 976 height 632
click at [118, 76] on span "Панель управління" at bounding box center [109, 77] width 123 height 20
click at [1026, 149] on div "1198 грн. [GEOGRAPHIC_DATA]" at bounding box center [1049, 123] width 208 height 100
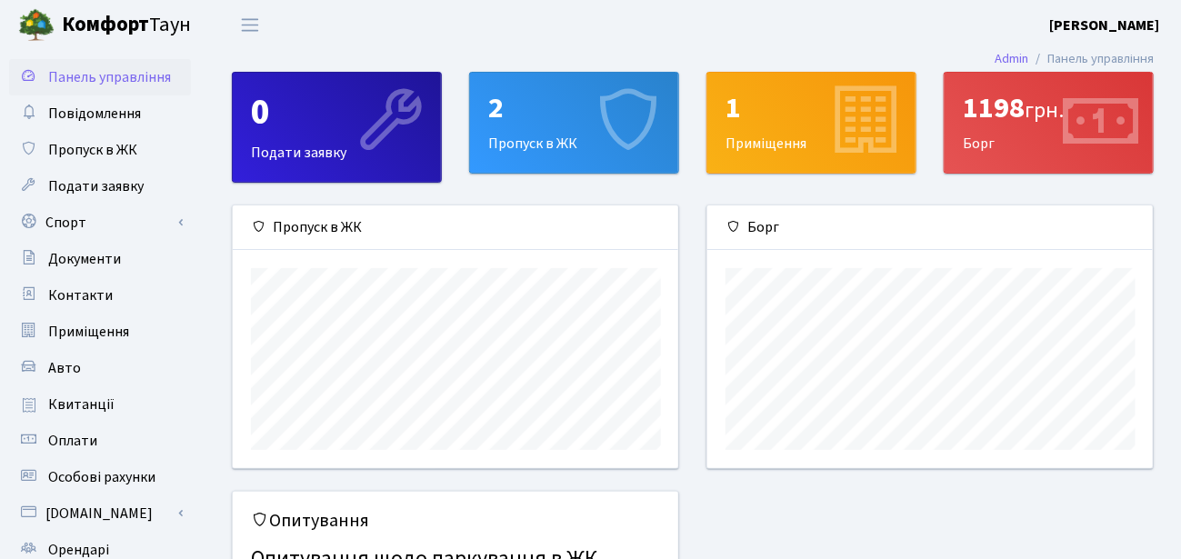
click at [1088, 123] on icon at bounding box center [1100, 122] width 86 height 86
click at [1024, 116] on div "1198 грн." at bounding box center [1049, 108] width 172 height 35
click at [63, 405] on span "Квитанції" at bounding box center [81, 405] width 66 height 20
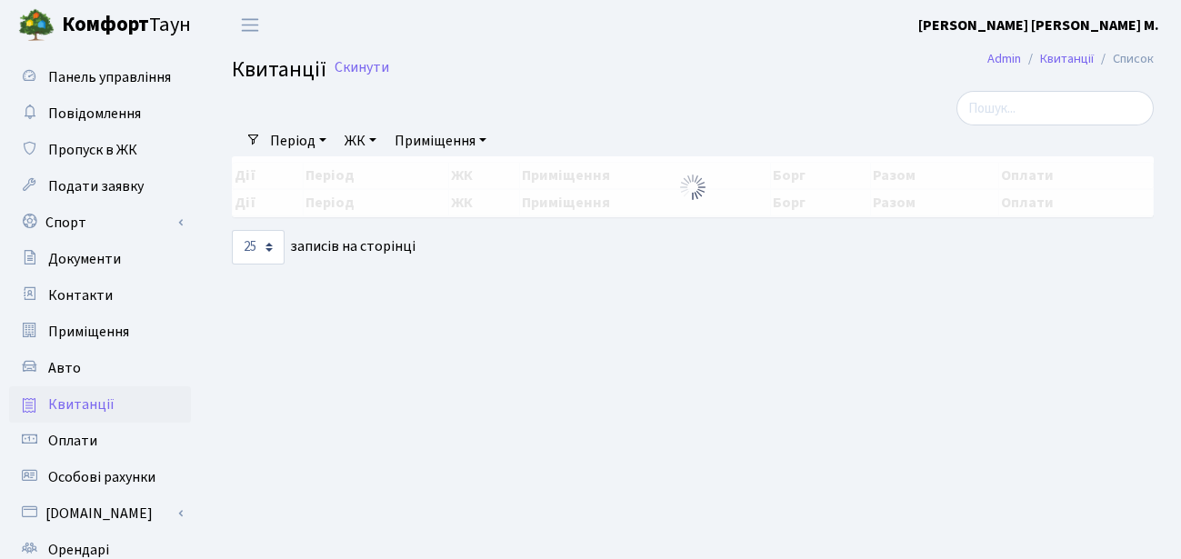
select select "25"
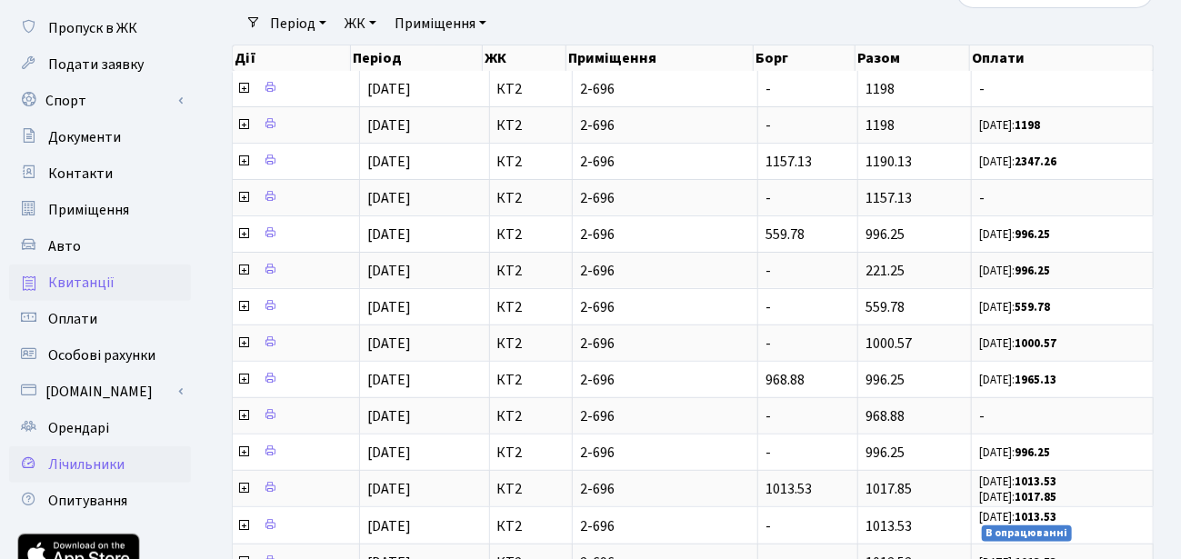
scroll to position [145, 0]
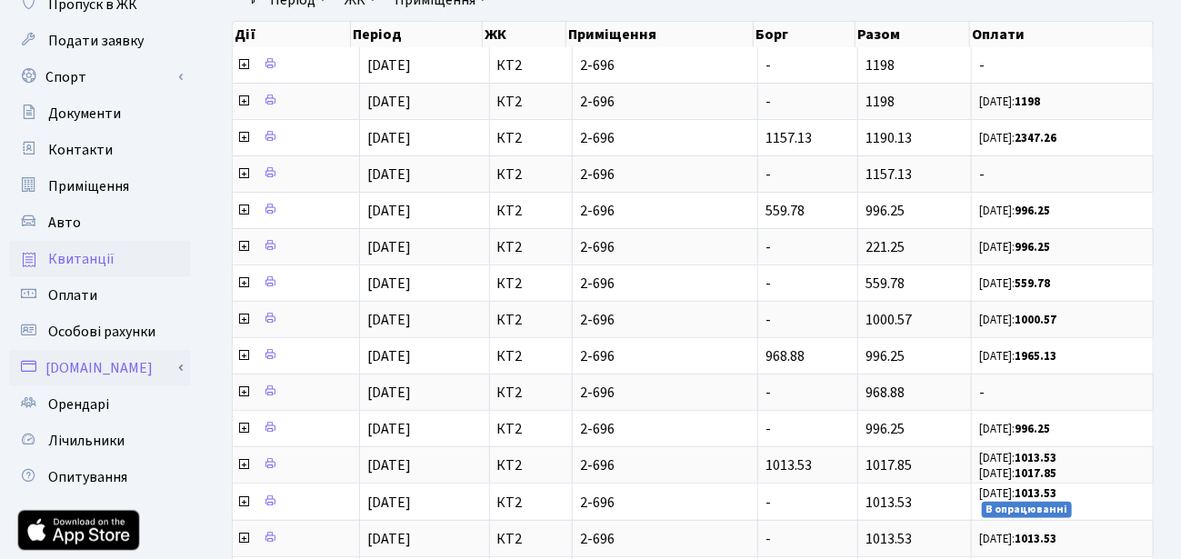
click at [85, 372] on link "[DOMAIN_NAME]" at bounding box center [100, 368] width 182 height 36
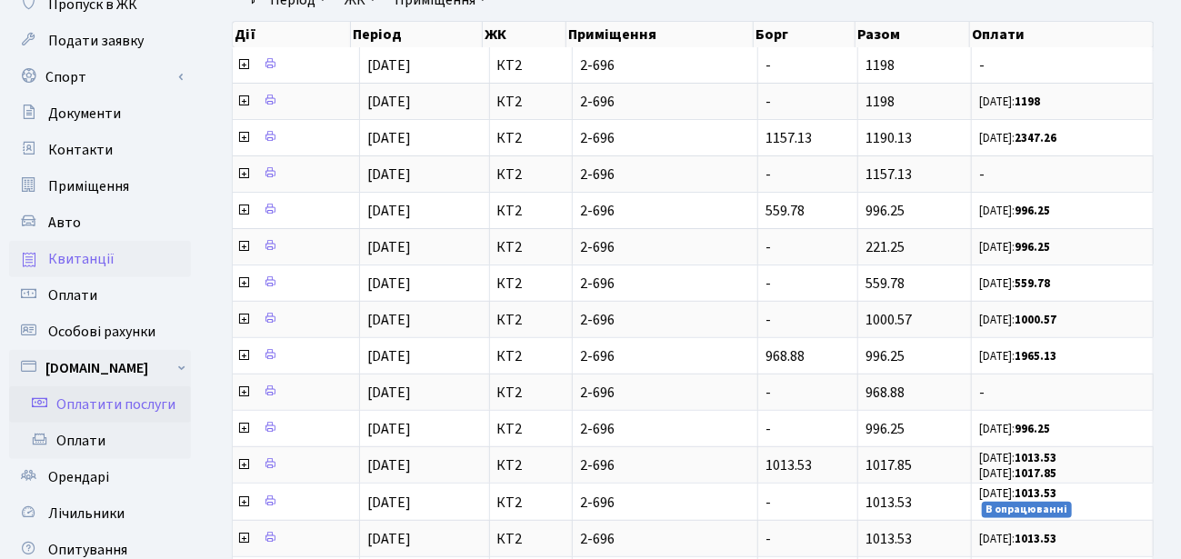
click at [100, 399] on link "Оплатити послуги" at bounding box center [100, 404] width 182 height 36
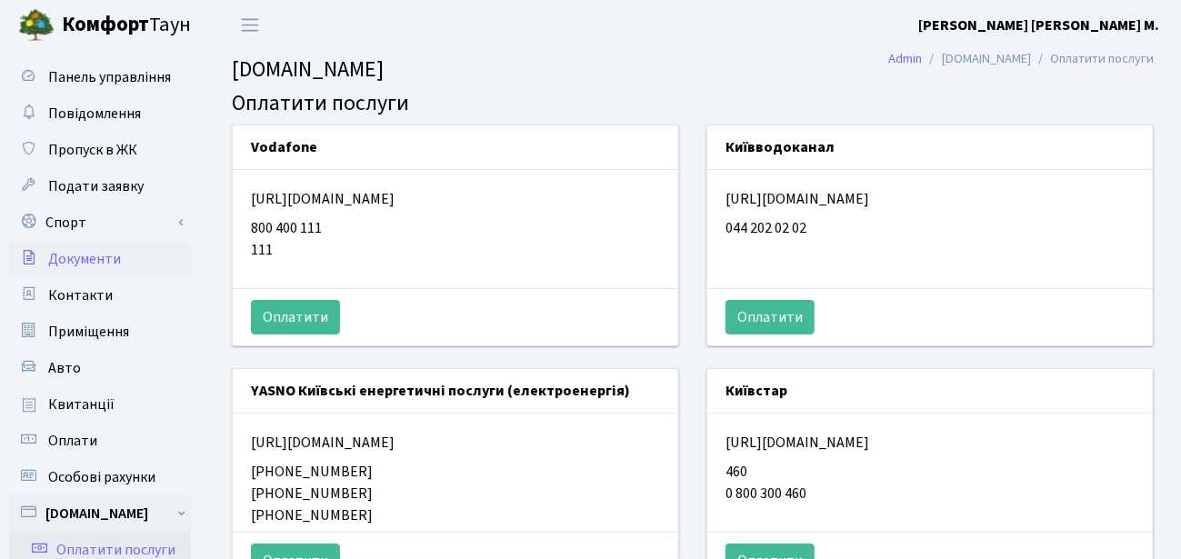
click at [60, 255] on span "Документи" at bounding box center [84, 259] width 73 height 20
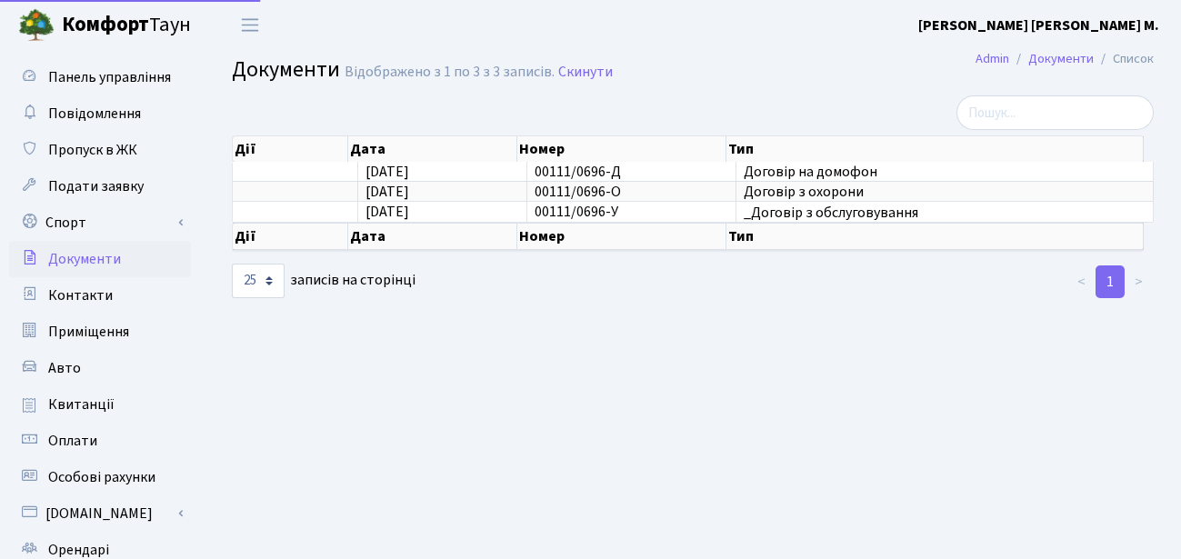
select select "25"
click at [81, 475] on span "Особові рахунки" at bounding box center [101, 477] width 107 height 20
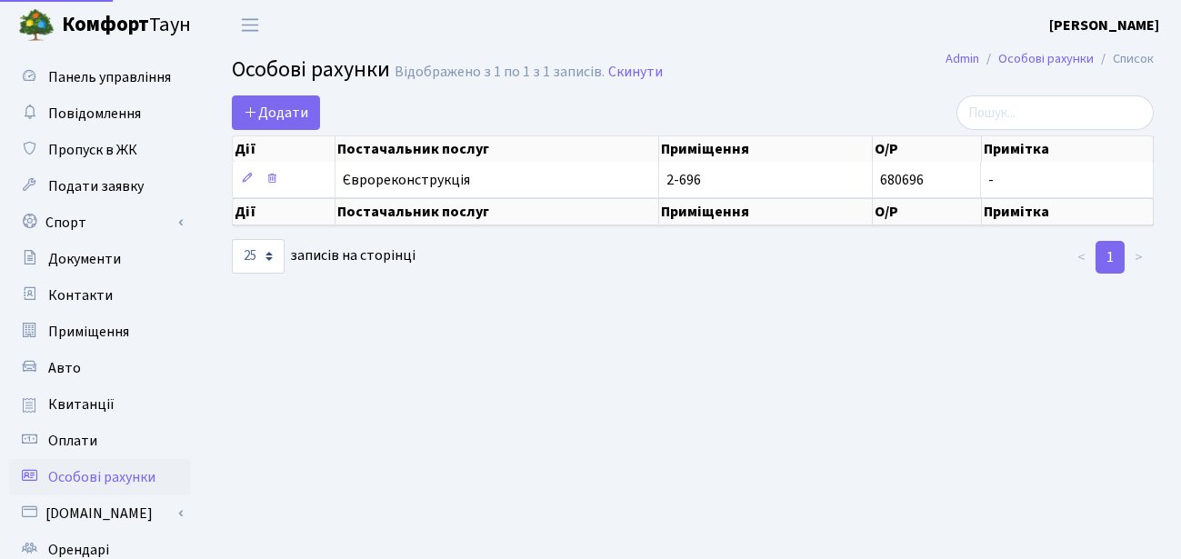
select select "25"
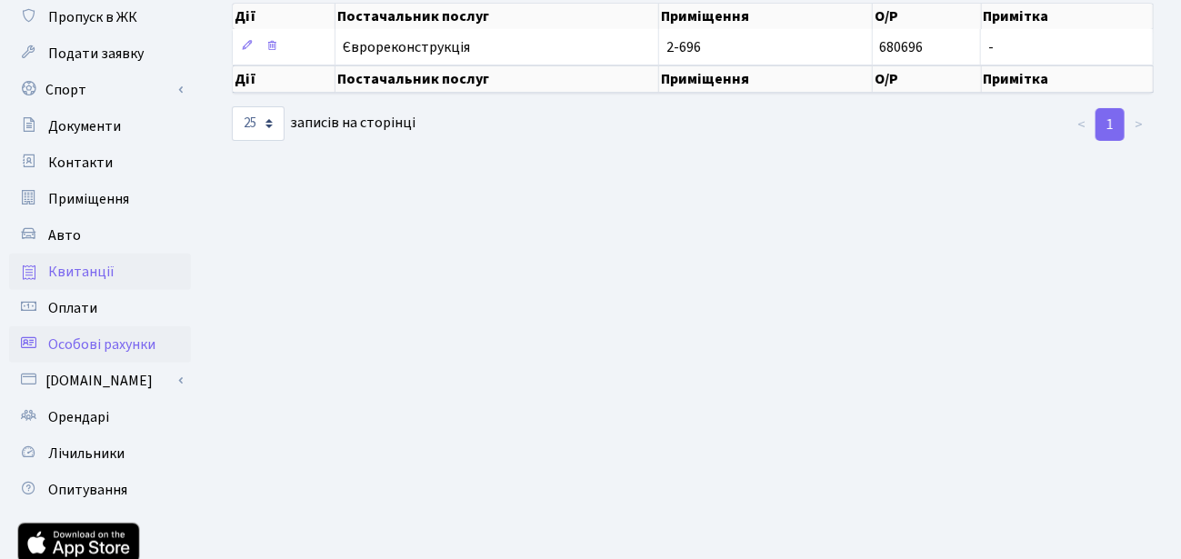
scroll to position [145, 0]
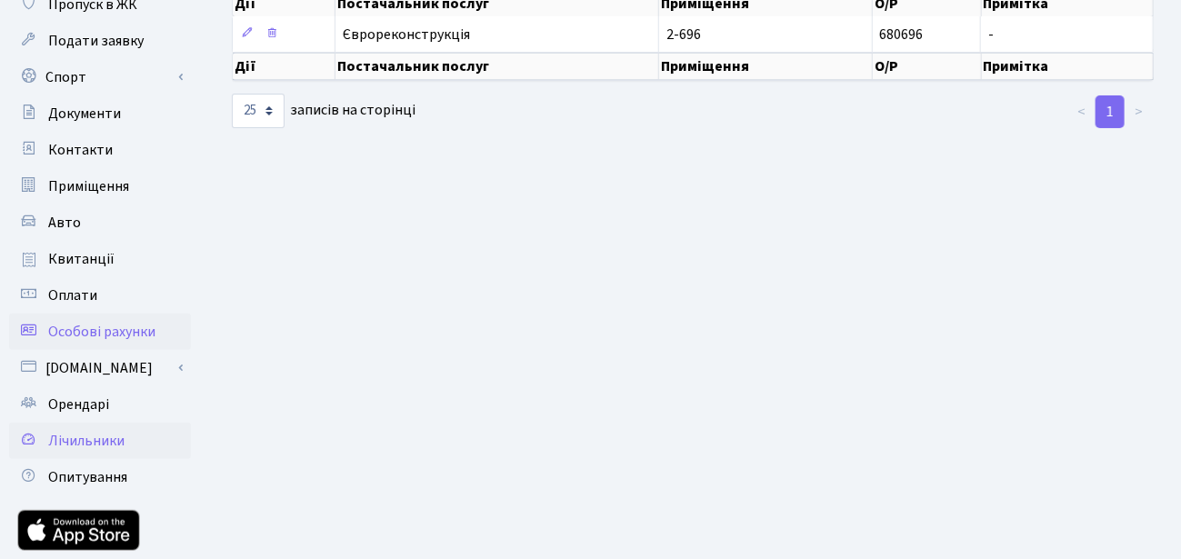
click at [79, 435] on span "Лічильники" at bounding box center [86, 441] width 76 height 20
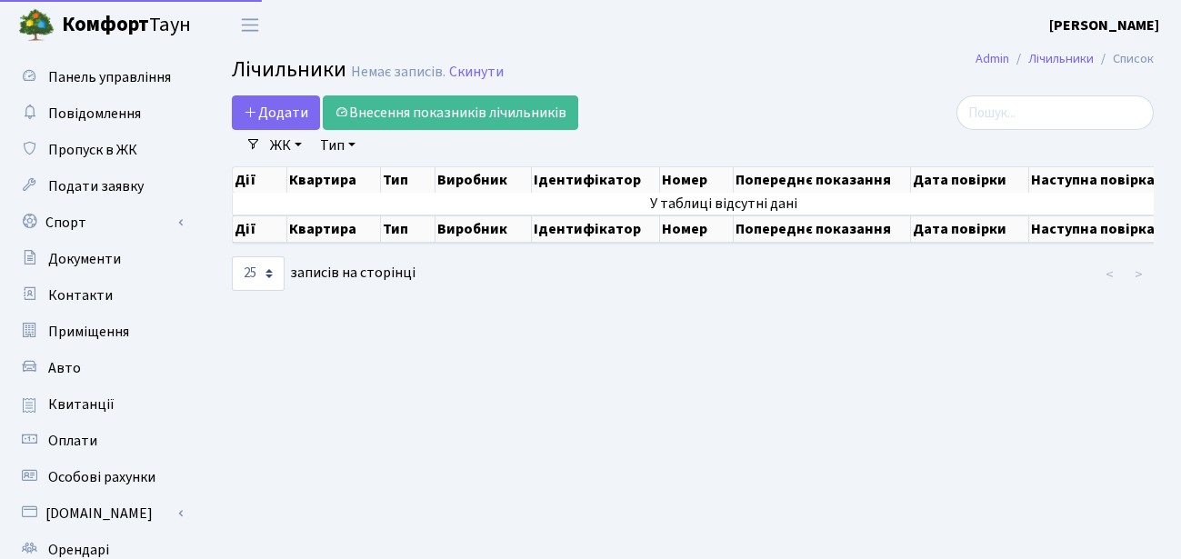
select select "25"
click at [61, 399] on span "Квитанції" at bounding box center [81, 405] width 66 height 20
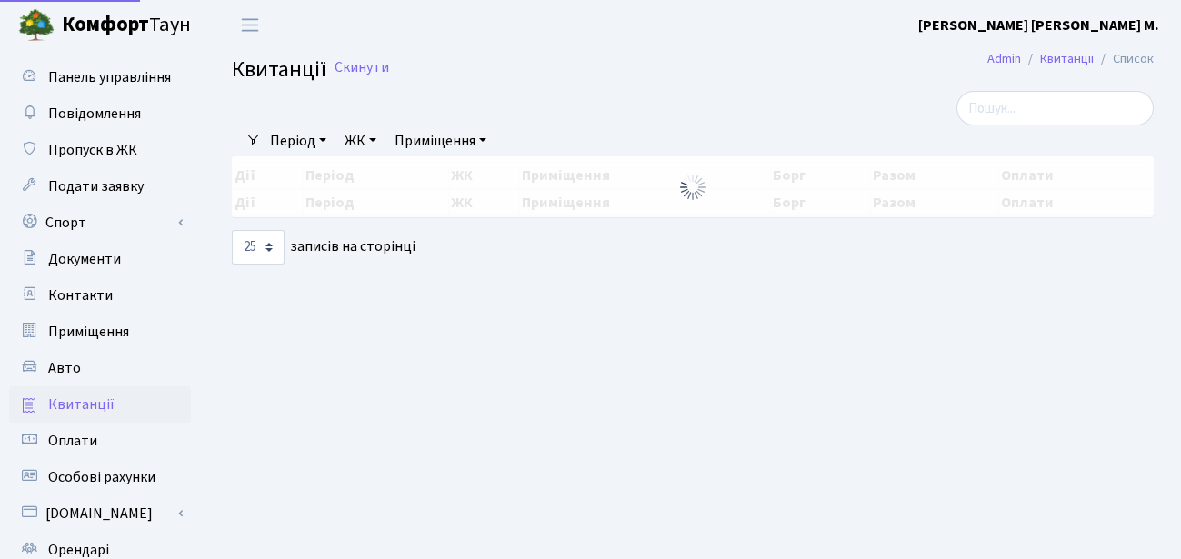
select select "25"
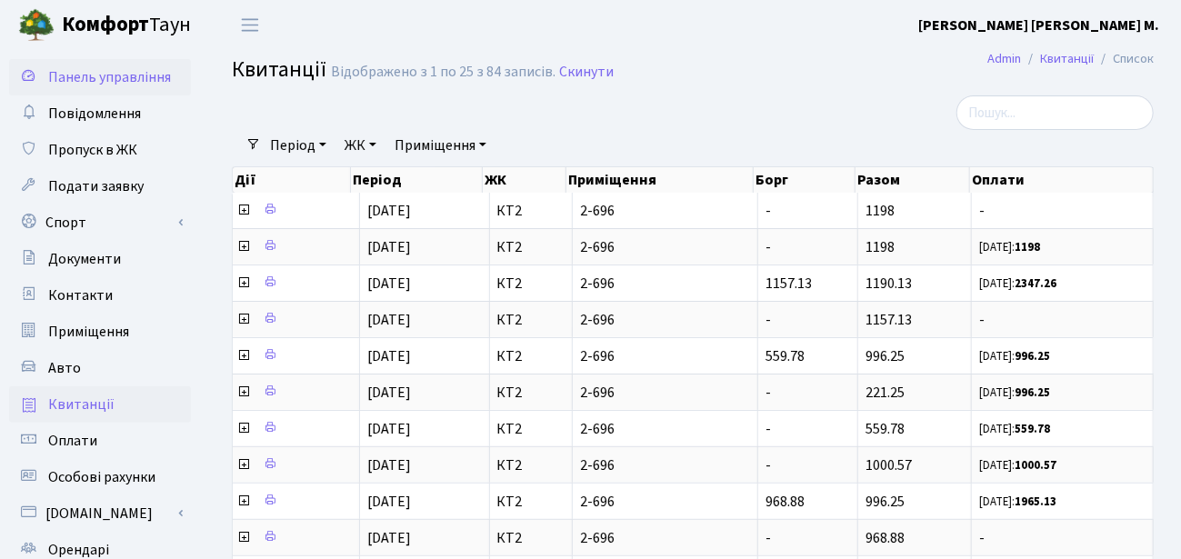
click at [103, 75] on span "Панель управління" at bounding box center [109, 77] width 123 height 20
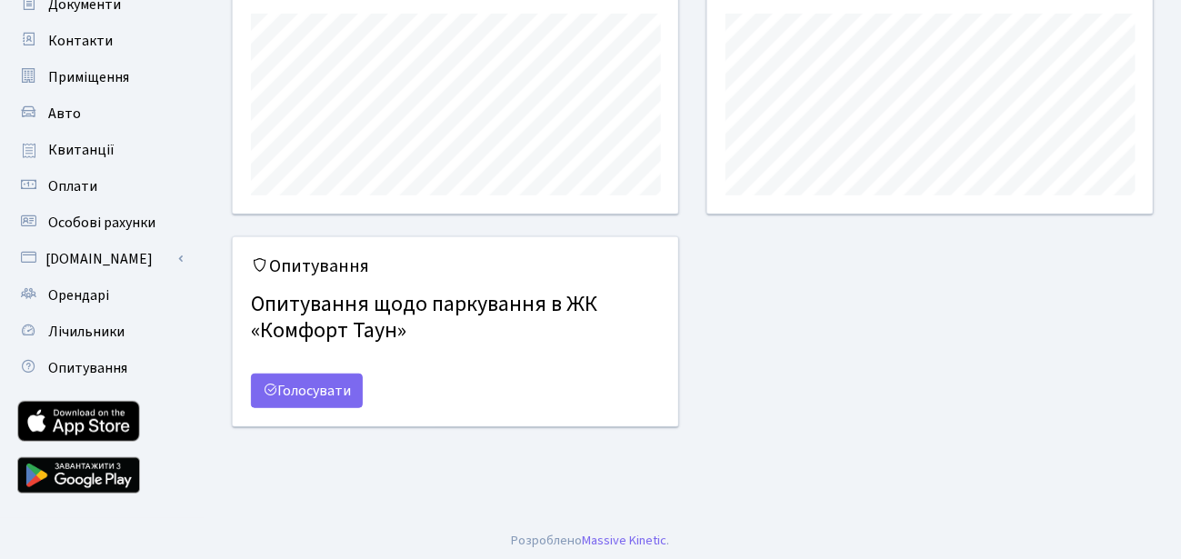
scroll to position [259, 0]
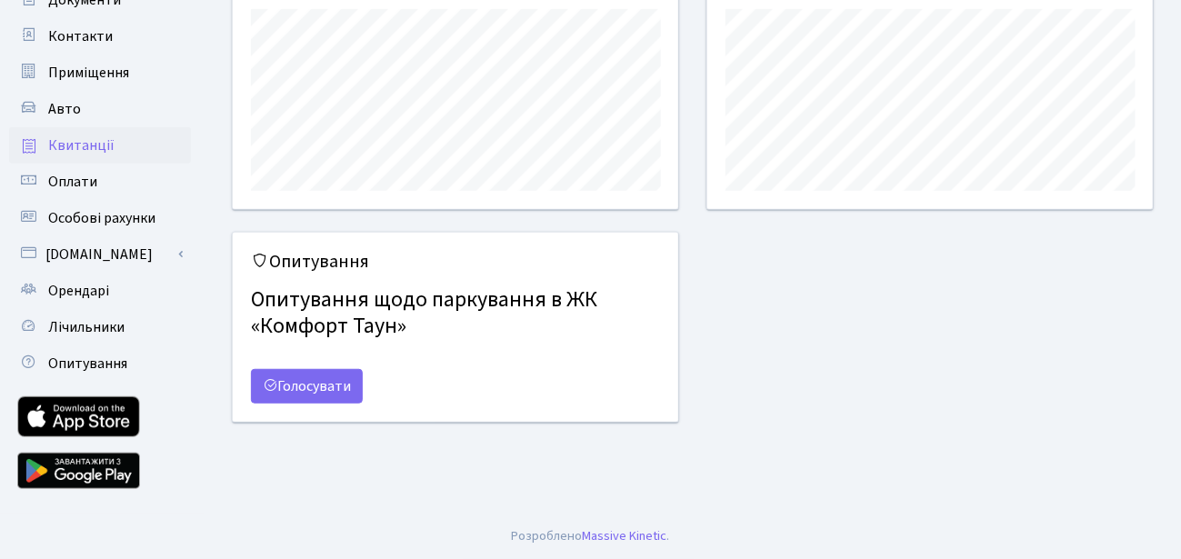
click at [95, 145] on span "Квитанції" at bounding box center [81, 145] width 66 height 20
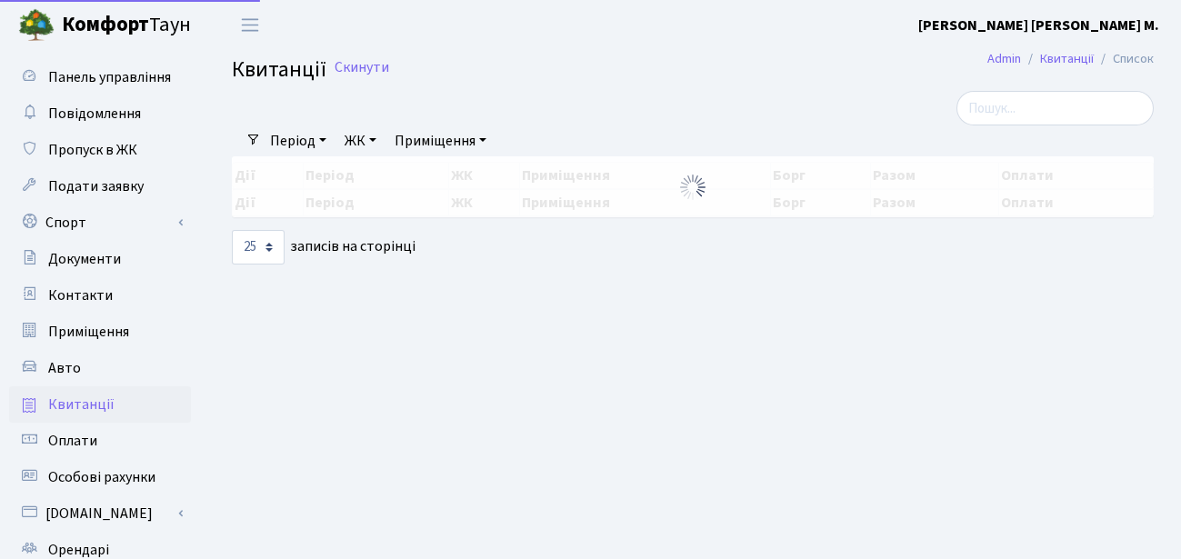
select select "25"
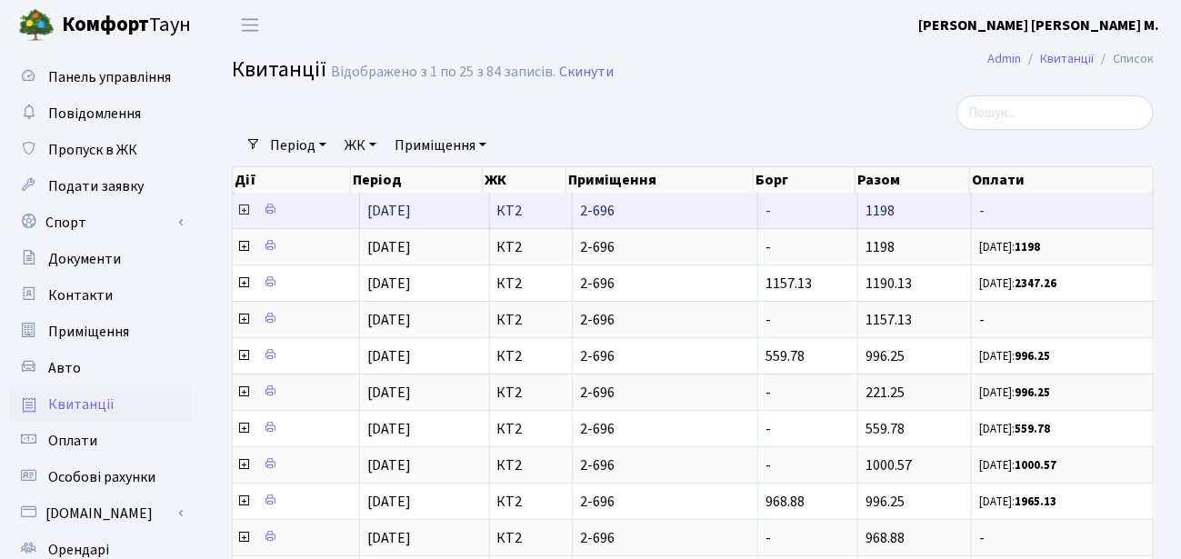
click at [245, 208] on icon at bounding box center [243, 210] width 15 height 15
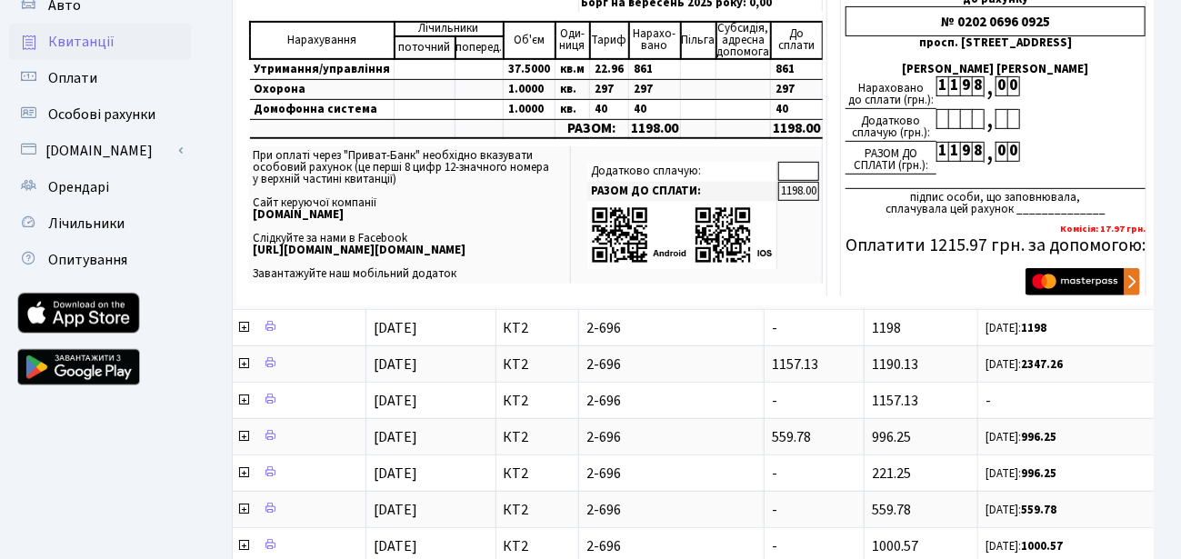
scroll to position [363, 0]
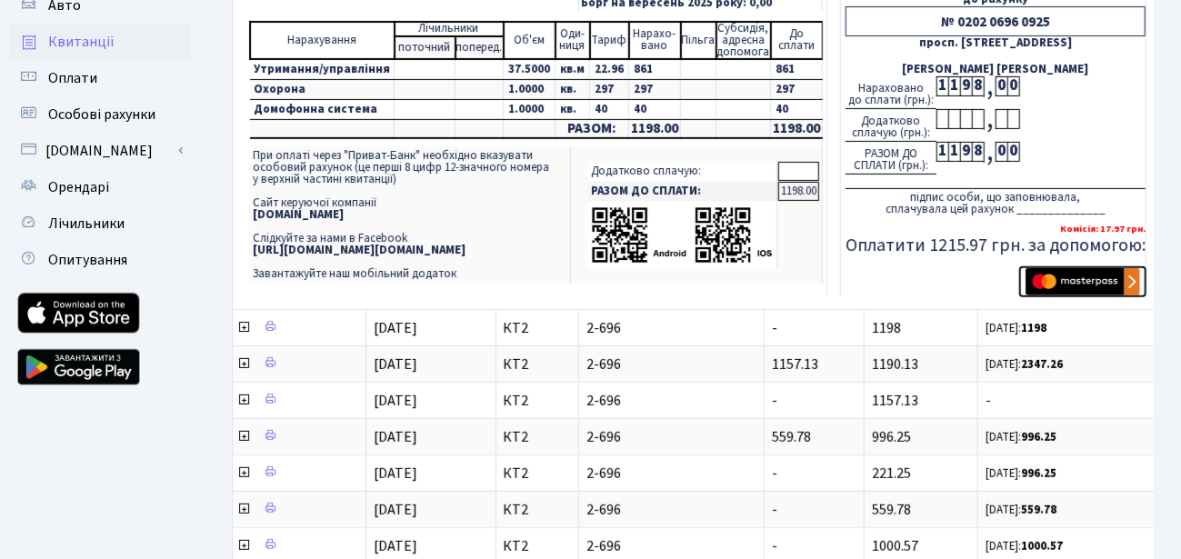
click at [1042, 284] on img "submit" at bounding box center [1083, 281] width 115 height 27
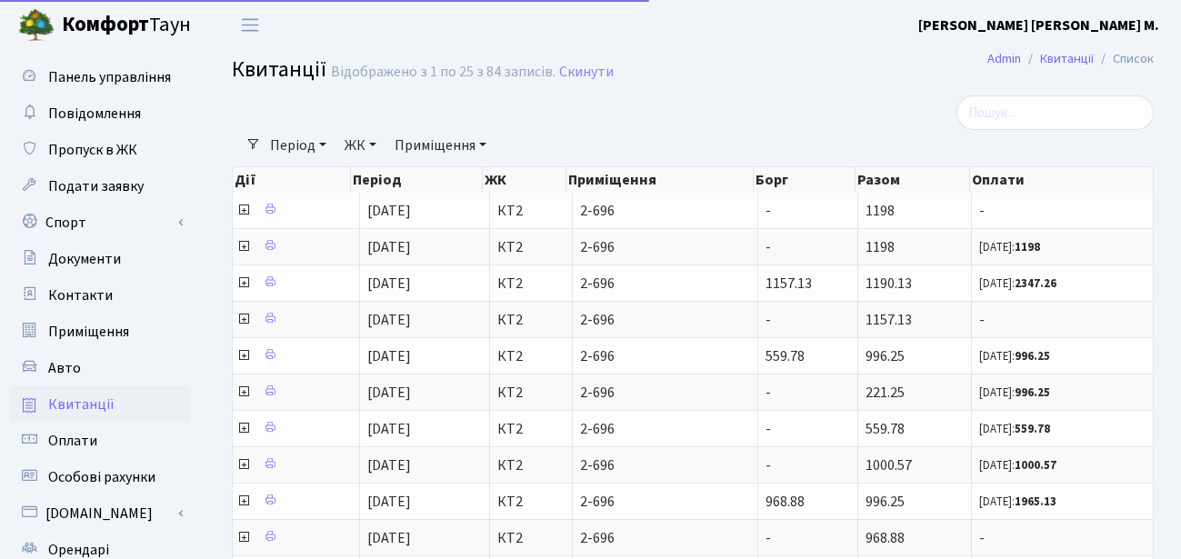
select select "25"
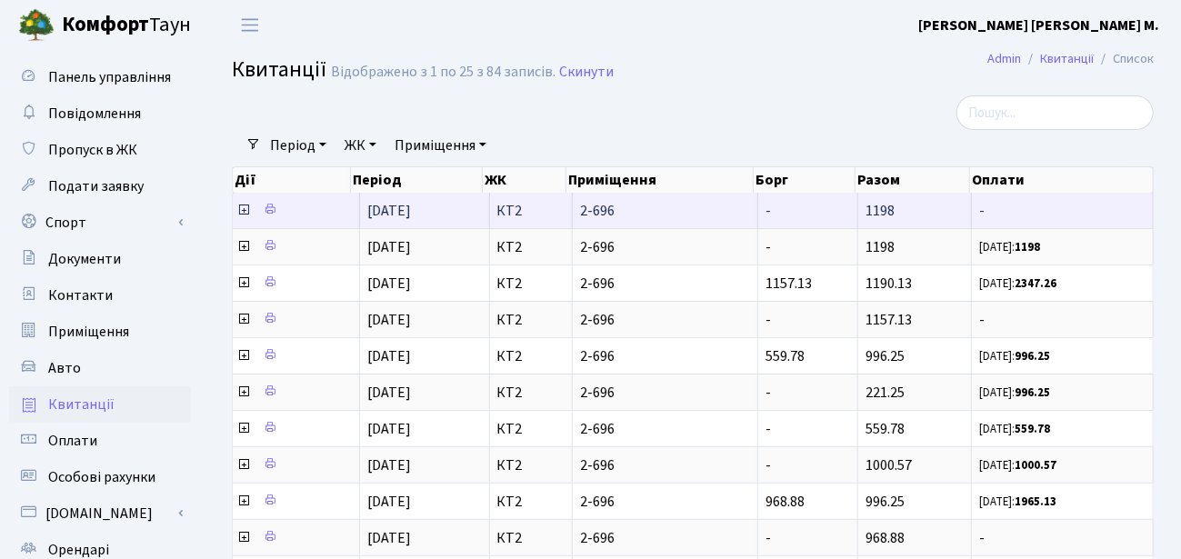
click at [242, 207] on icon at bounding box center [243, 210] width 15 height 15
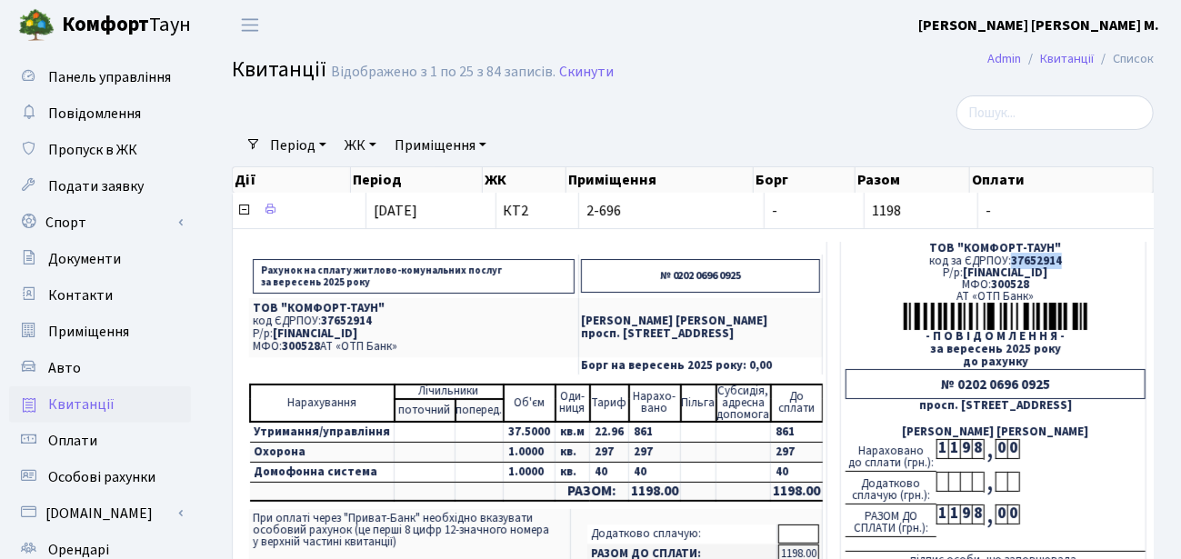
drag, startPoint x: 1001, startPoint y: 258, endPoint x: 1049, endPoint y: 258, distance: 48.2
click at [1049, 258] on span "37652914" at bounding box center [1036, 261] width 51 height 16
copy span "37652914"
drag, startPoint x: 660, startPoint y: 275, endPoint x: 731, endPoint y: 274, distance: 70.9
click at [731, 274] on p "№ 0202 0696 0925" at bounding box center [700, 276] width 239 height 34
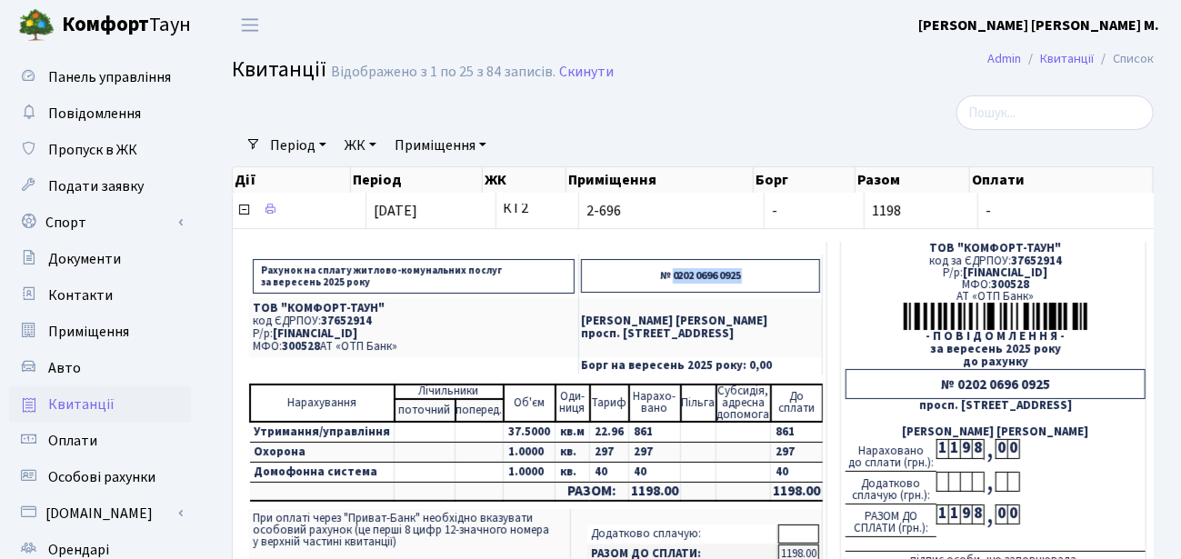
copy p "0202 0696 0925"
